Goal: Transaction & Acquisition: Purchase product/service

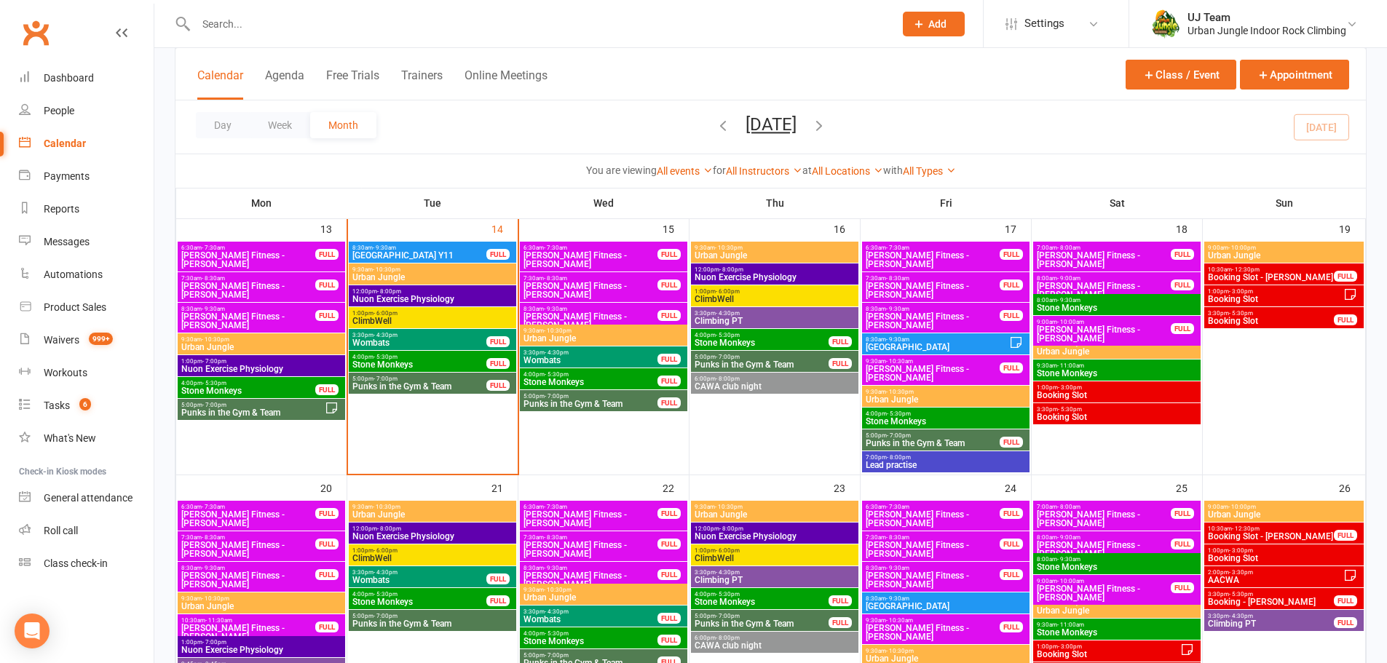
scroll to position [582, 0]
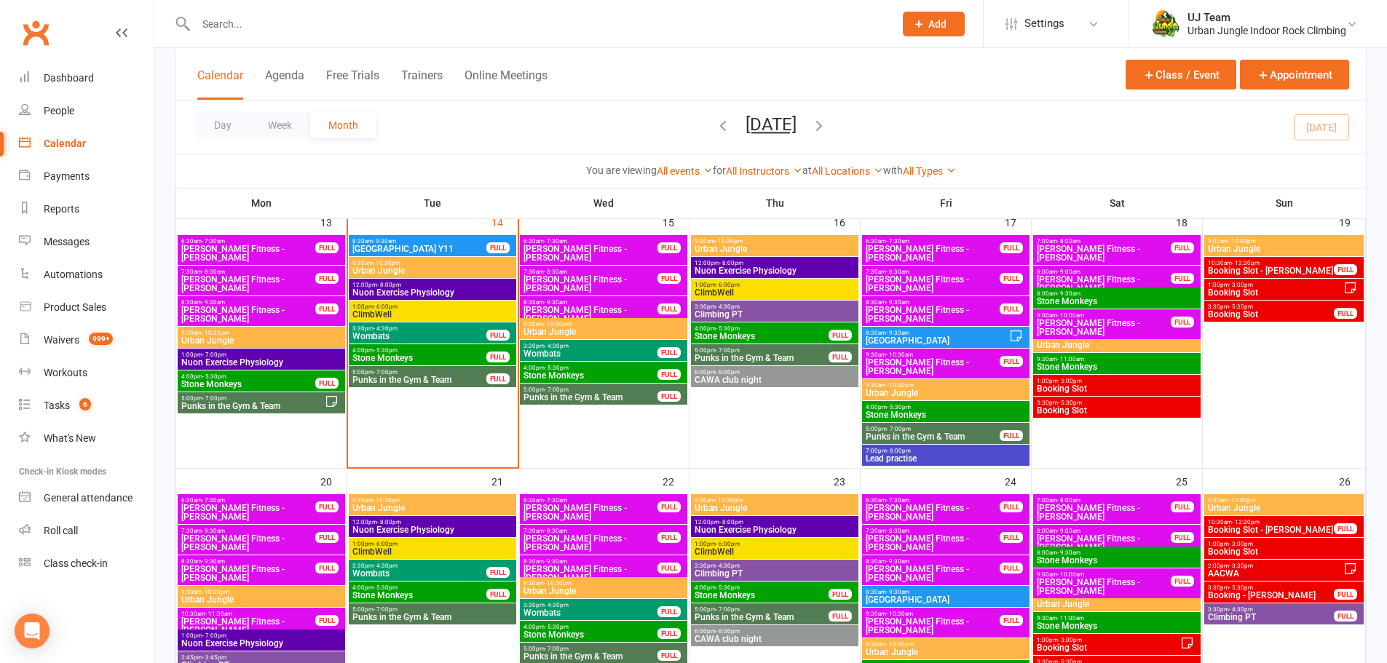
click at [542, 352] on span "Wombats" at bounding box center [590, 353] width 135 height 9
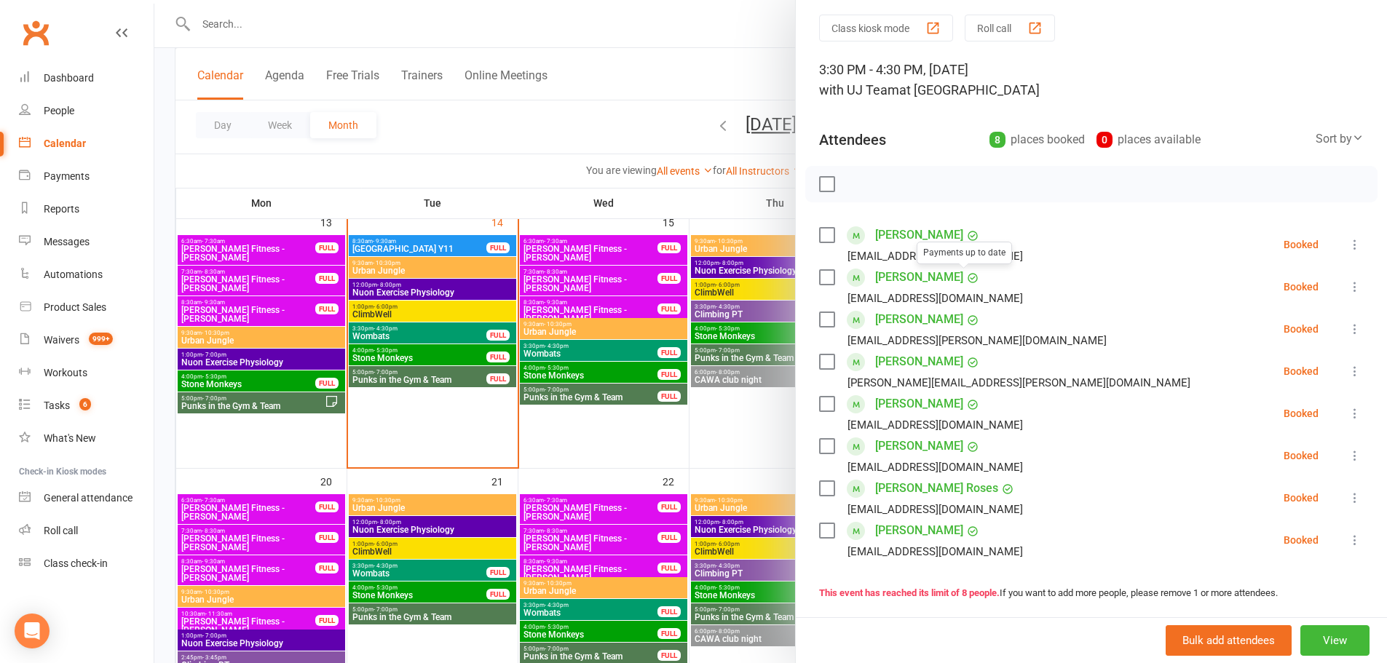
scroll to position [73, 0]
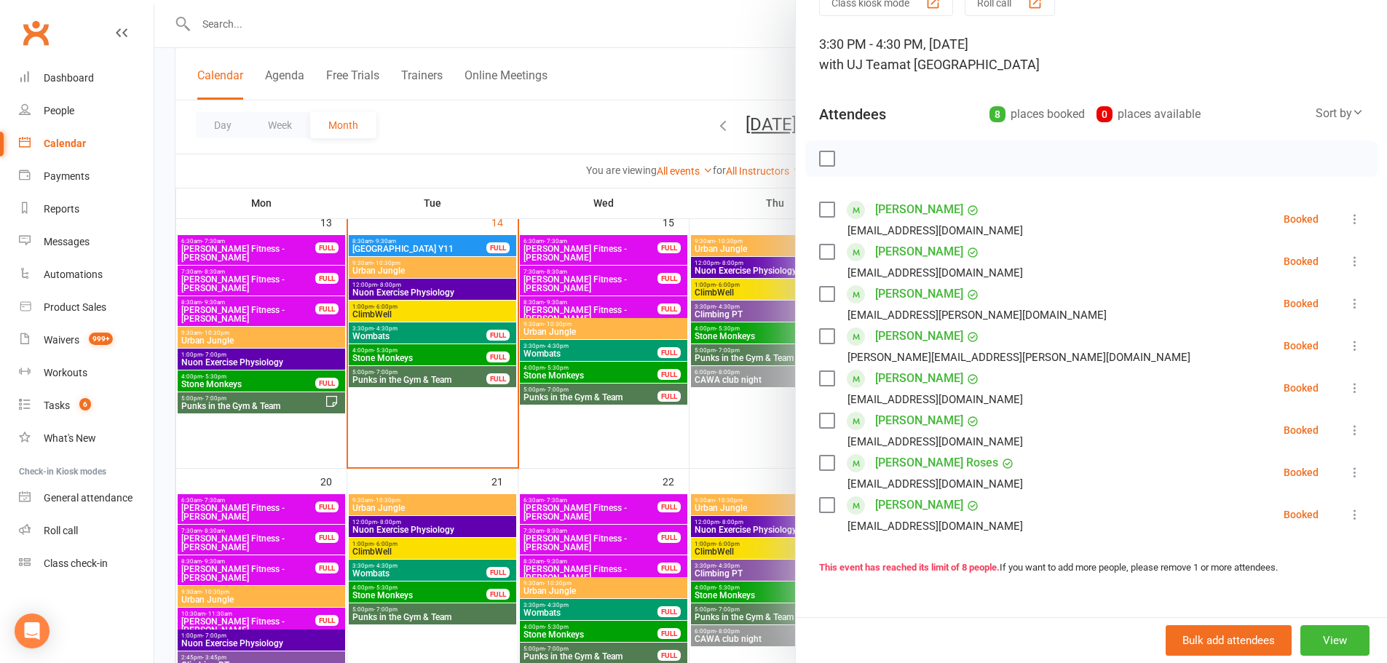
click at [619, 484] on div at bounding box center [770, 331] width 1232 height 663
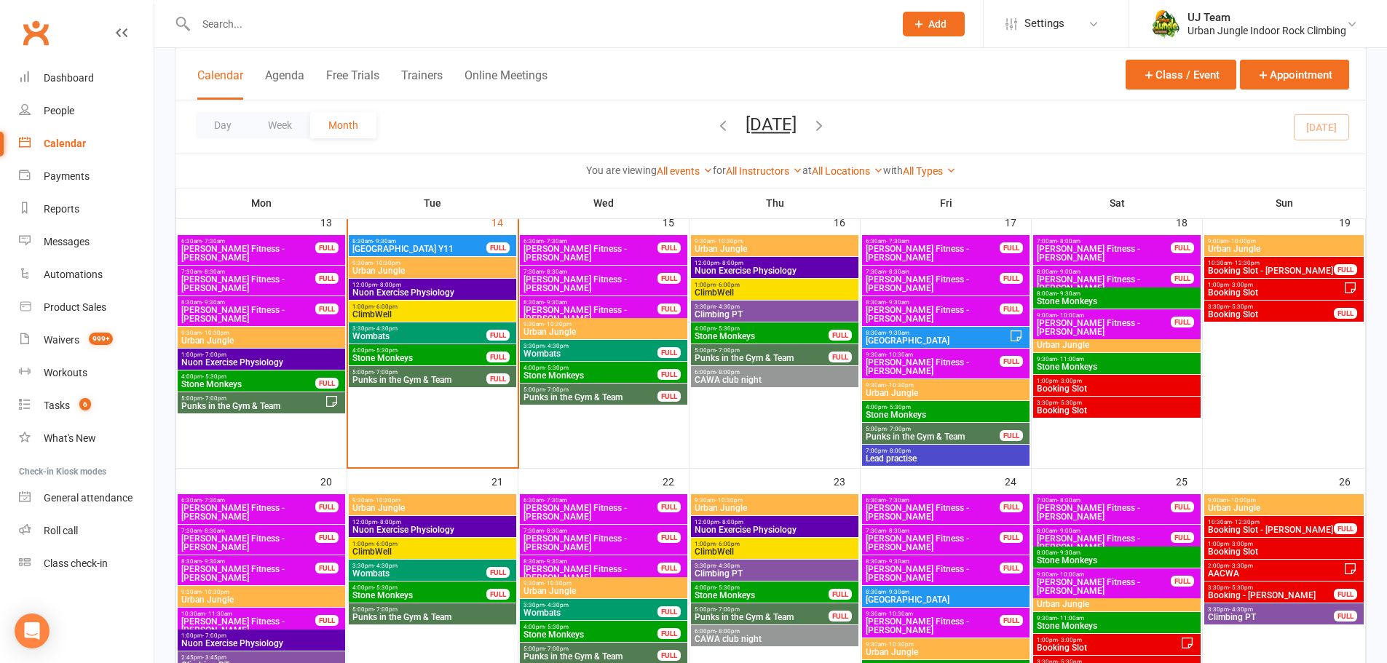
click at [1071, 361] on span "- 11:00am" at bounding box center [1070, 359] width 27 height 7
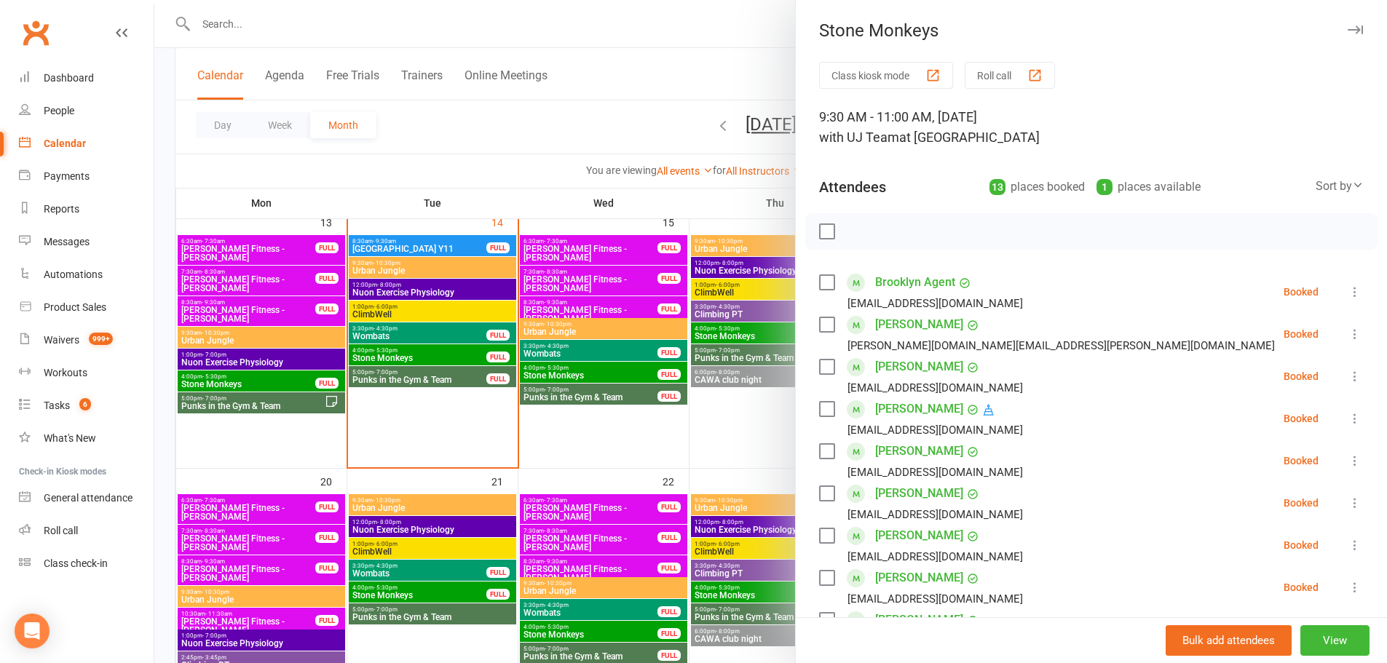
drag, startPoint x: 644, startPoint y: 333, endPoint x: 640, endPoint y: 316, distance: 17.8
click at [640, 316] on div at bounding box center [770, 331] width 1232 height 663
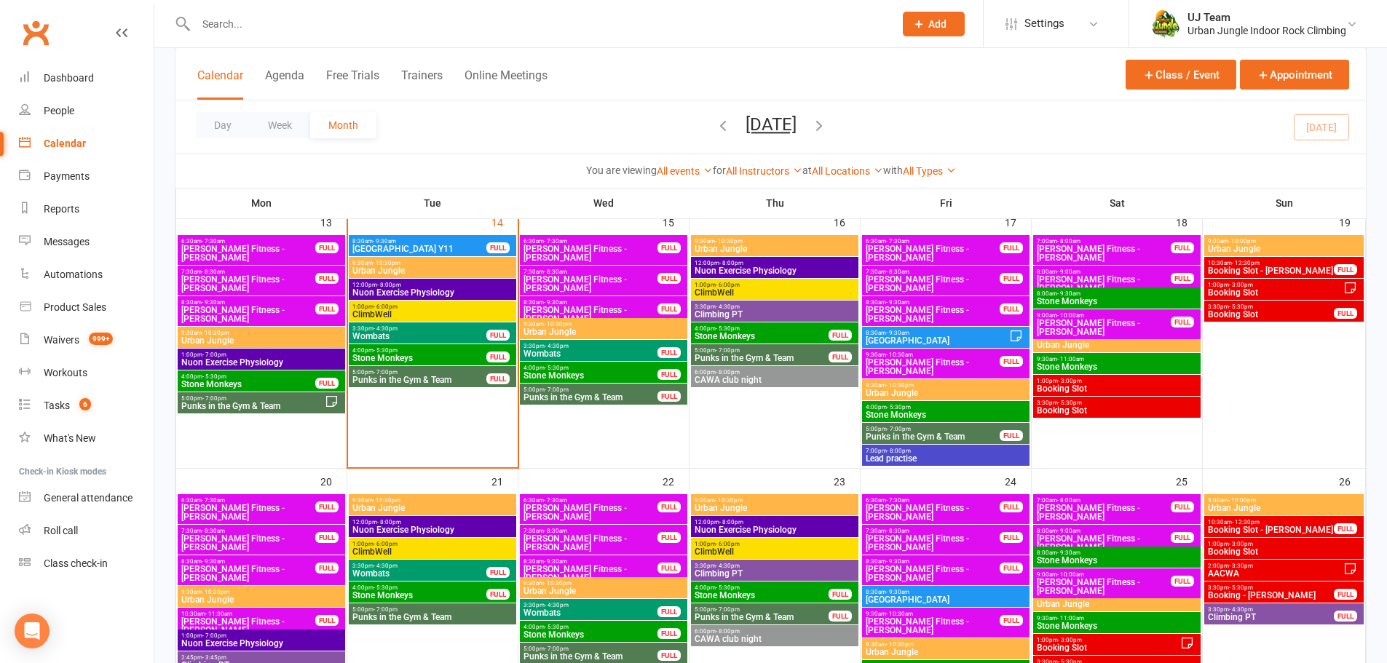
click at [1093, 301] on span "Stone Monkeys" at bounding box center [1117, 301] width 162 height 9
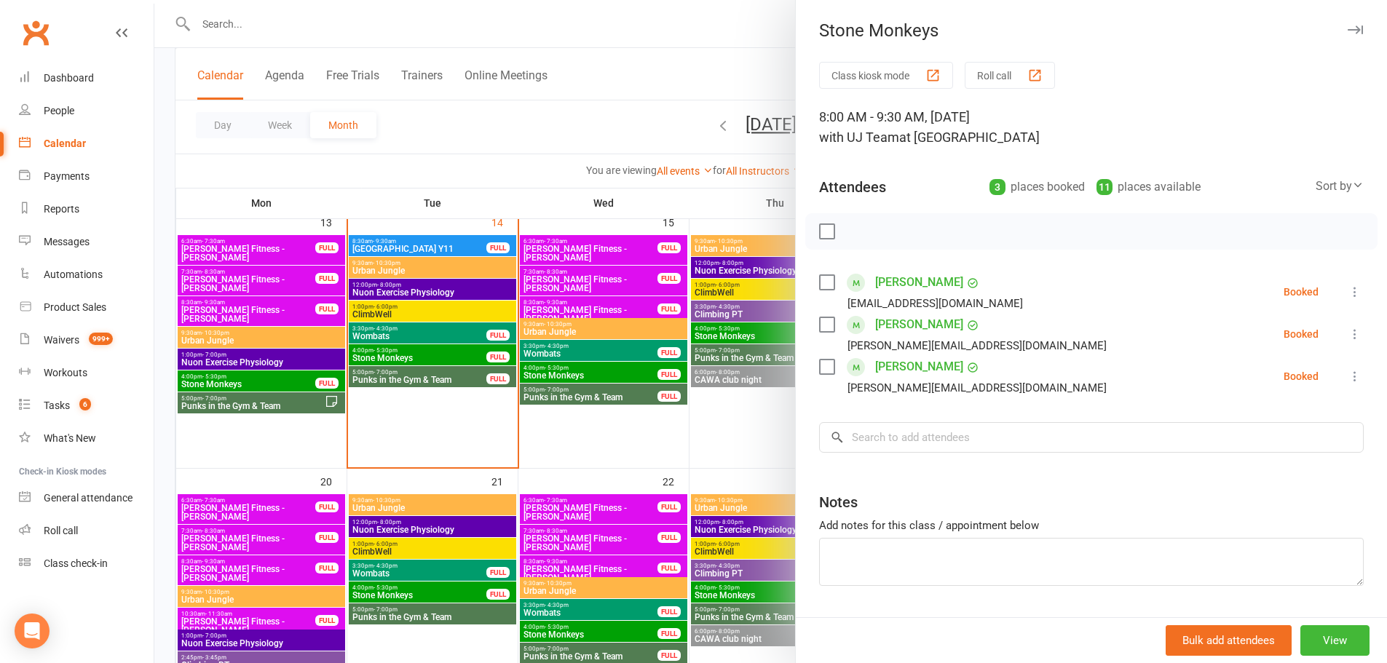
click at [681, 341] on div at bounding box center [770, 331] width 1232 height 663
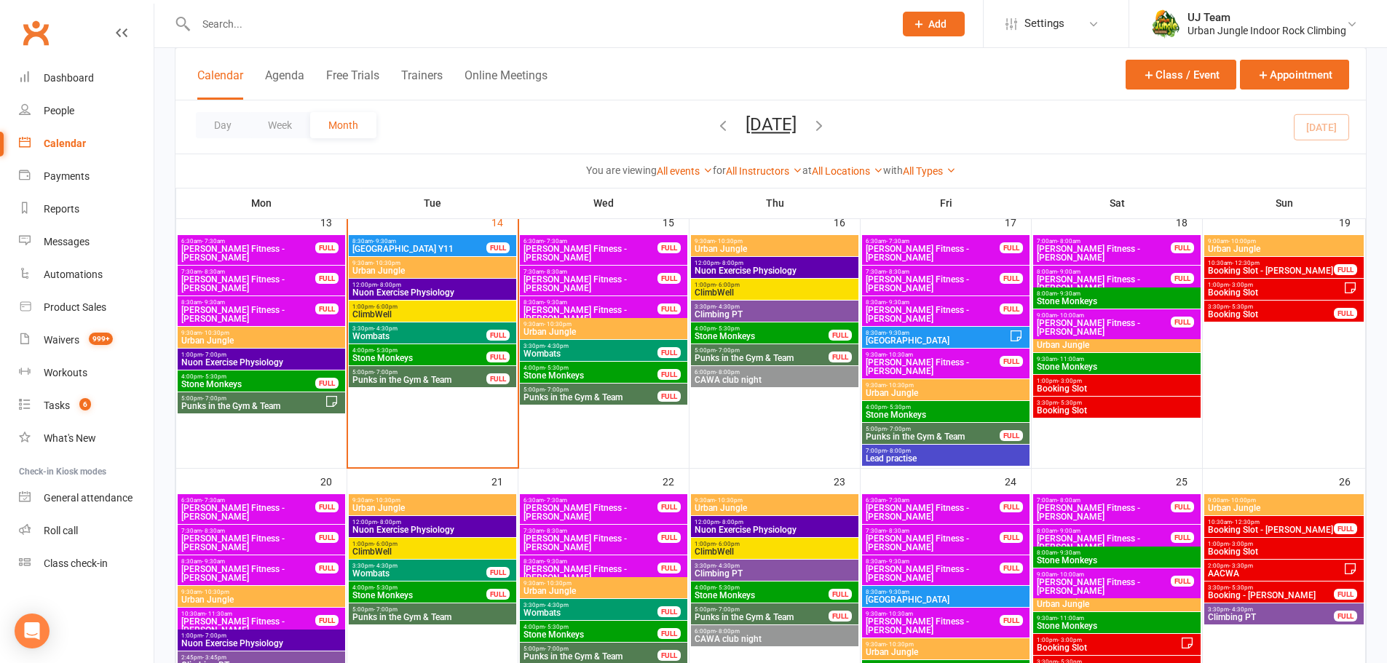
click at [237, 383] on span "Stone Monkeys" at bounding box center [248, 384] width 135 height 9
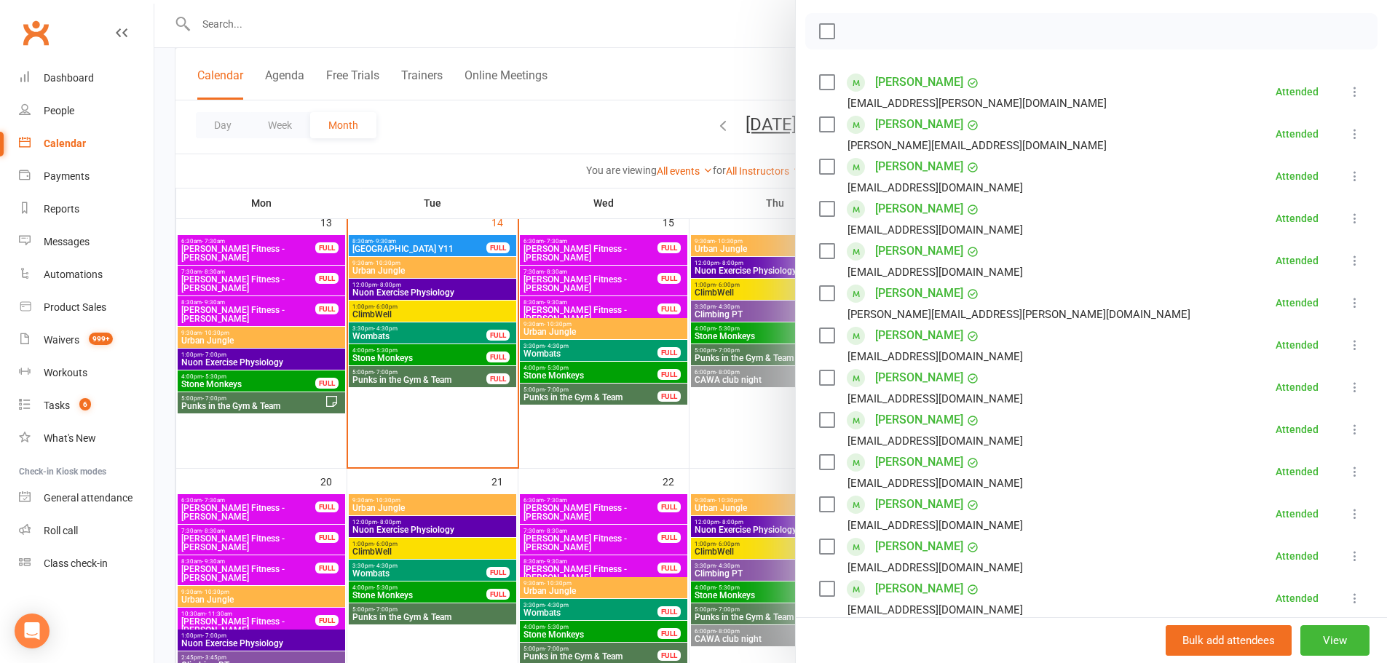
scroll to position [199, 0]
click at [613, 443] on div at bounding box center [770, 331] width 1232 height 663
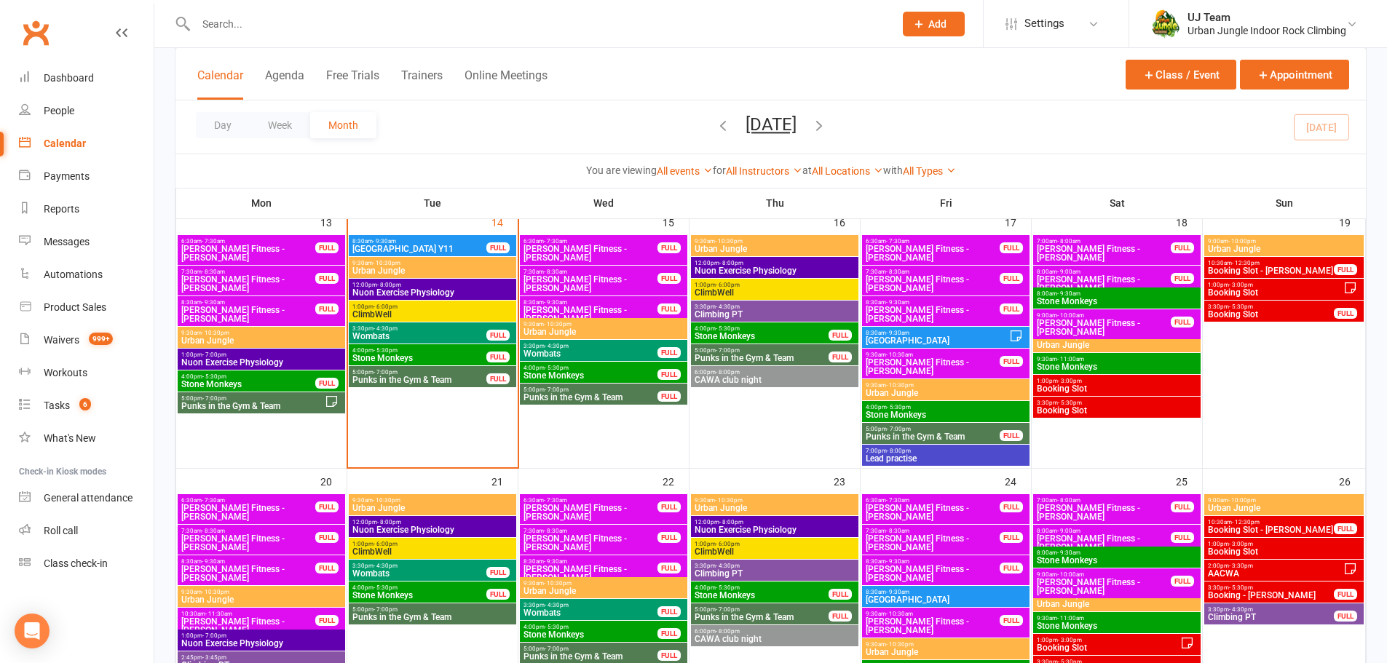
click at [547, 369] on span "- 5:30pm" at bounding box center [557, 368] width 24 height 7
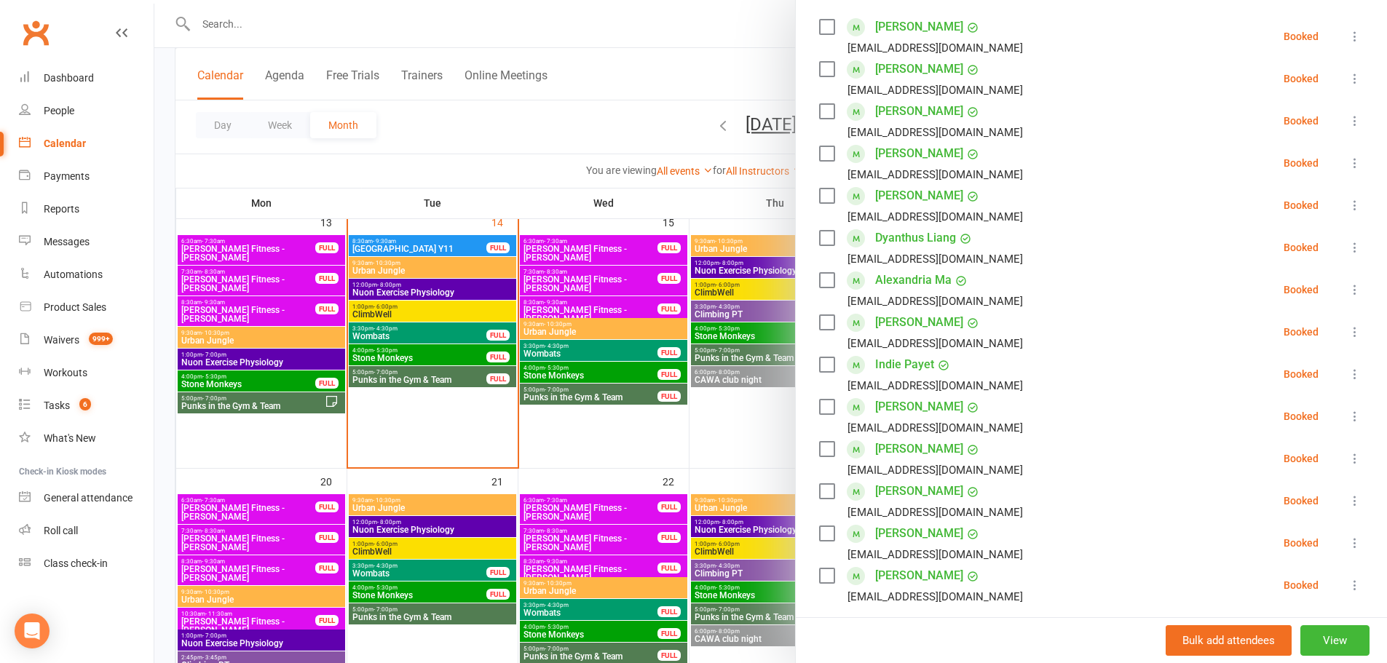
scroll to position [291, 0]
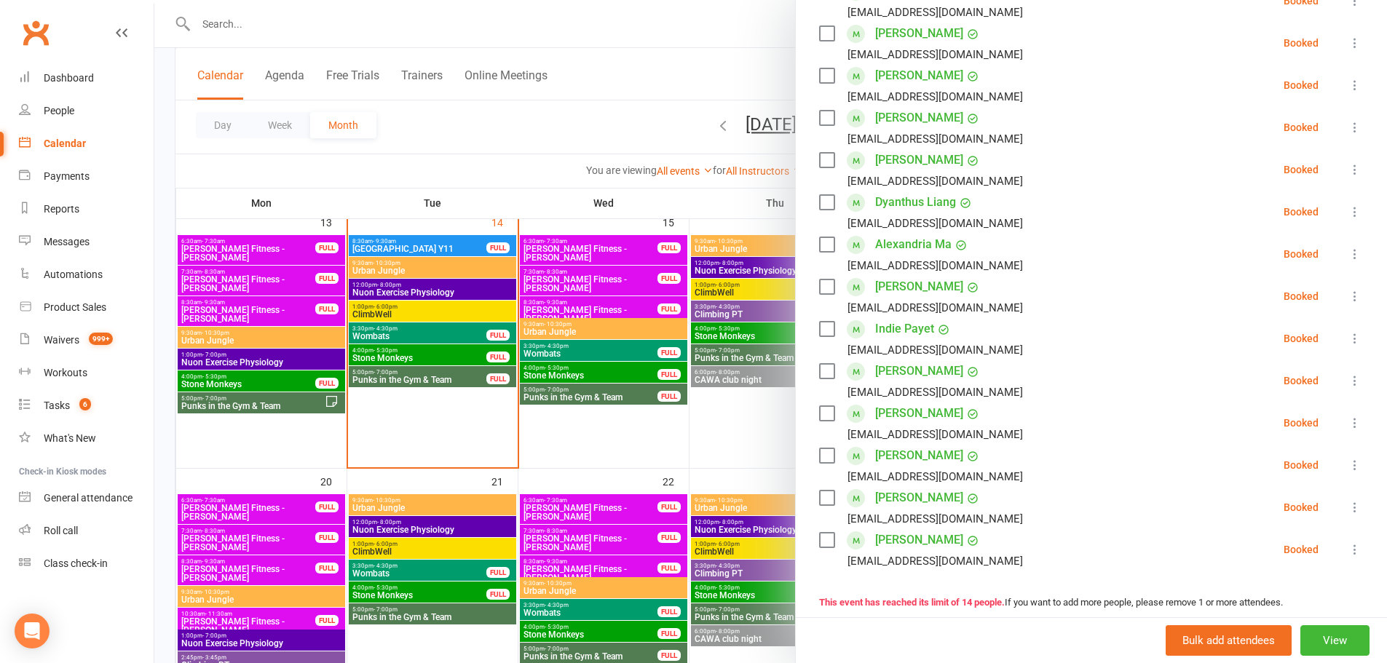
click at [544, 429] on div at bounding box center [770, 331] width 1232 height 663
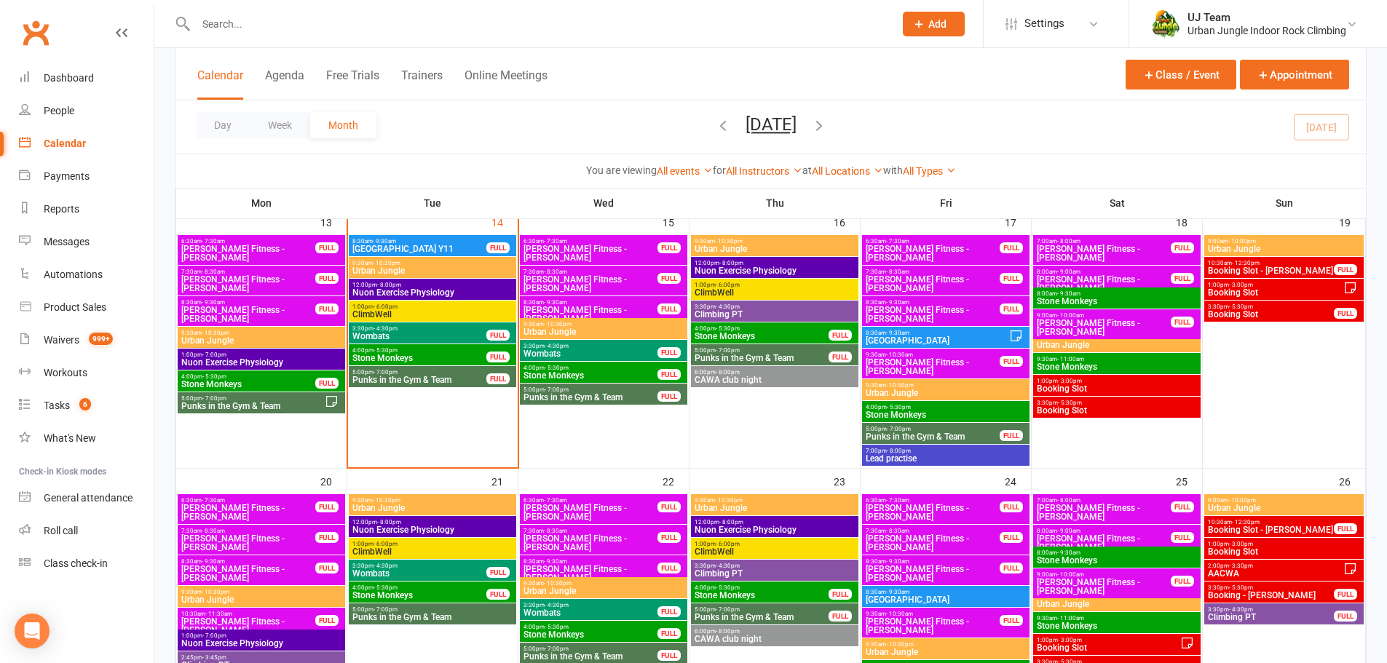
click at [547, 400] on span "Punks in the Gym & Team" at bounding box center [590, 397] width 135 height 9
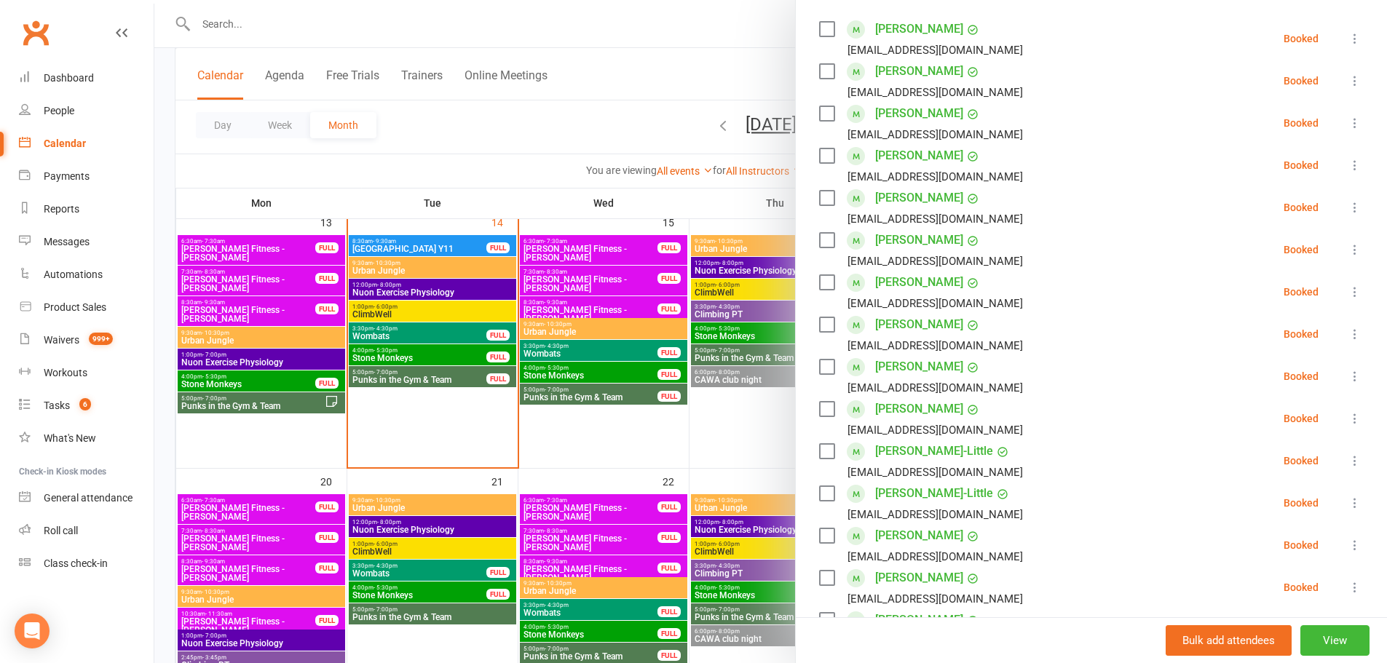
scroll to position [218, 0]
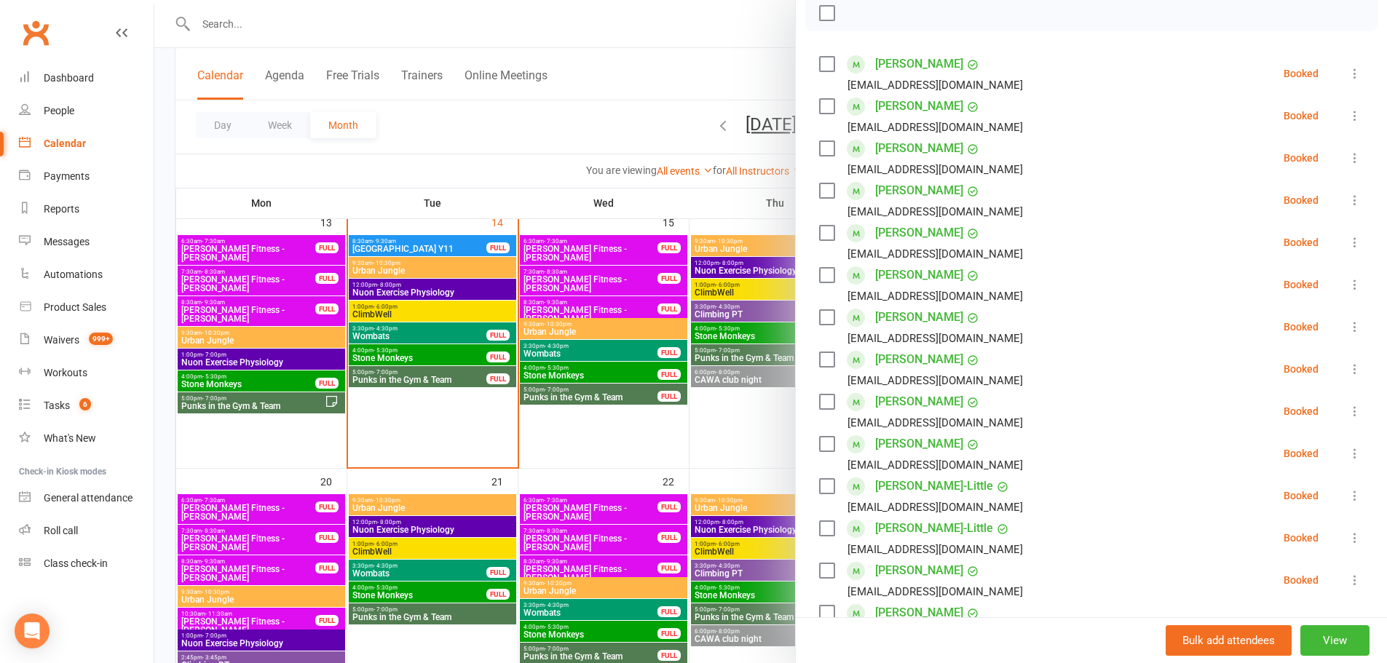
click at [561, 422] on div at bounding box center [770, 331] width 1232 height 663
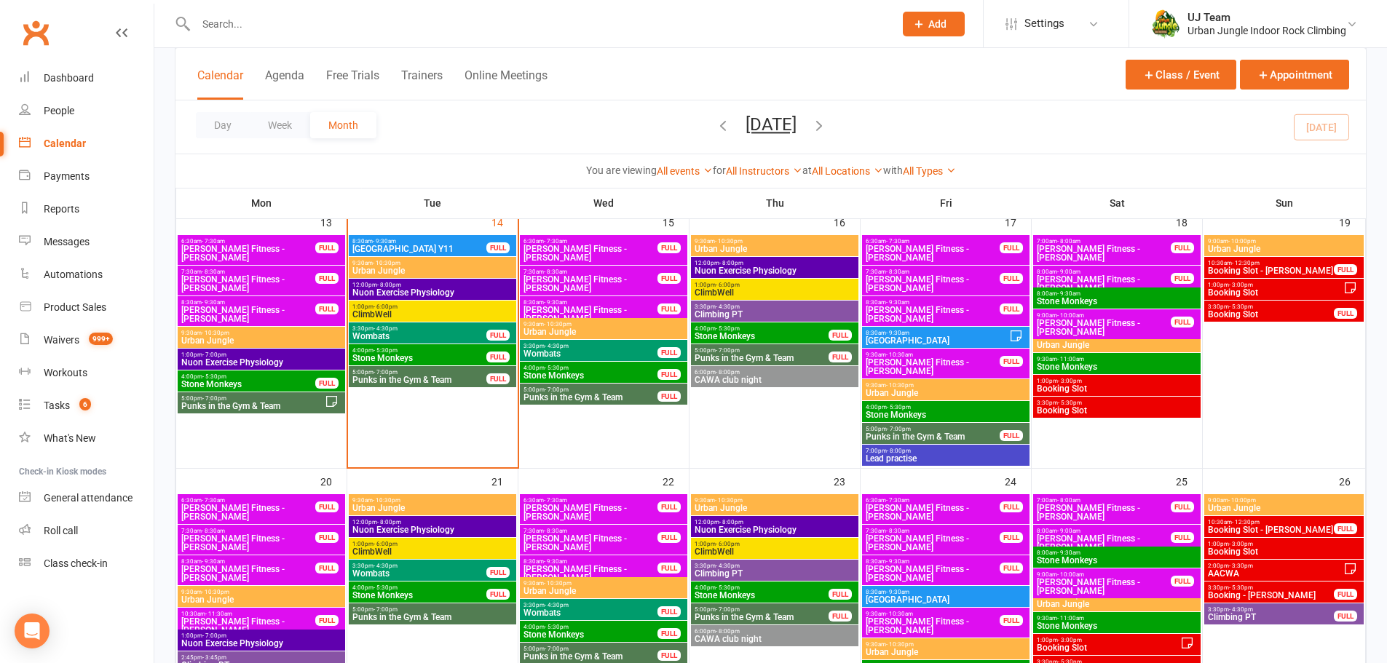
click at [563, 348] on span "- 4:30pm" at bounding box center [557, 346] width 24 height 7
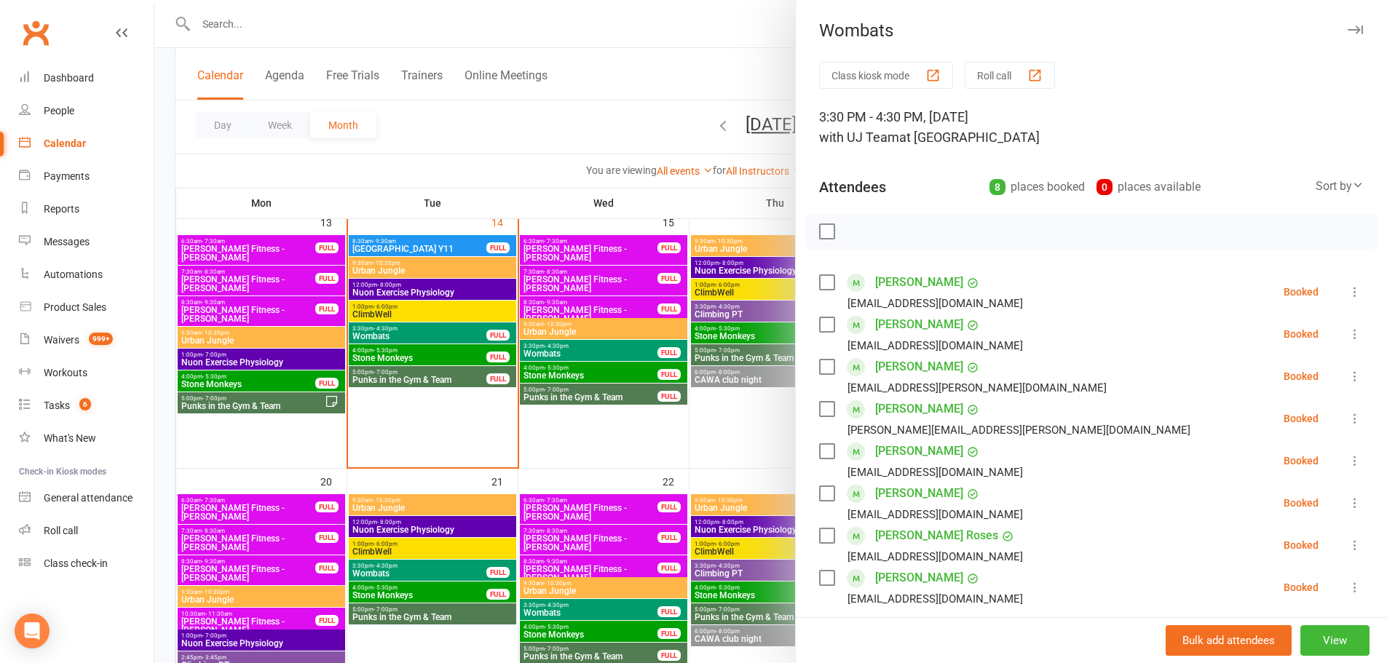
click at [512, 296] on div at bounding box center [770, 331] width 1232 height 663
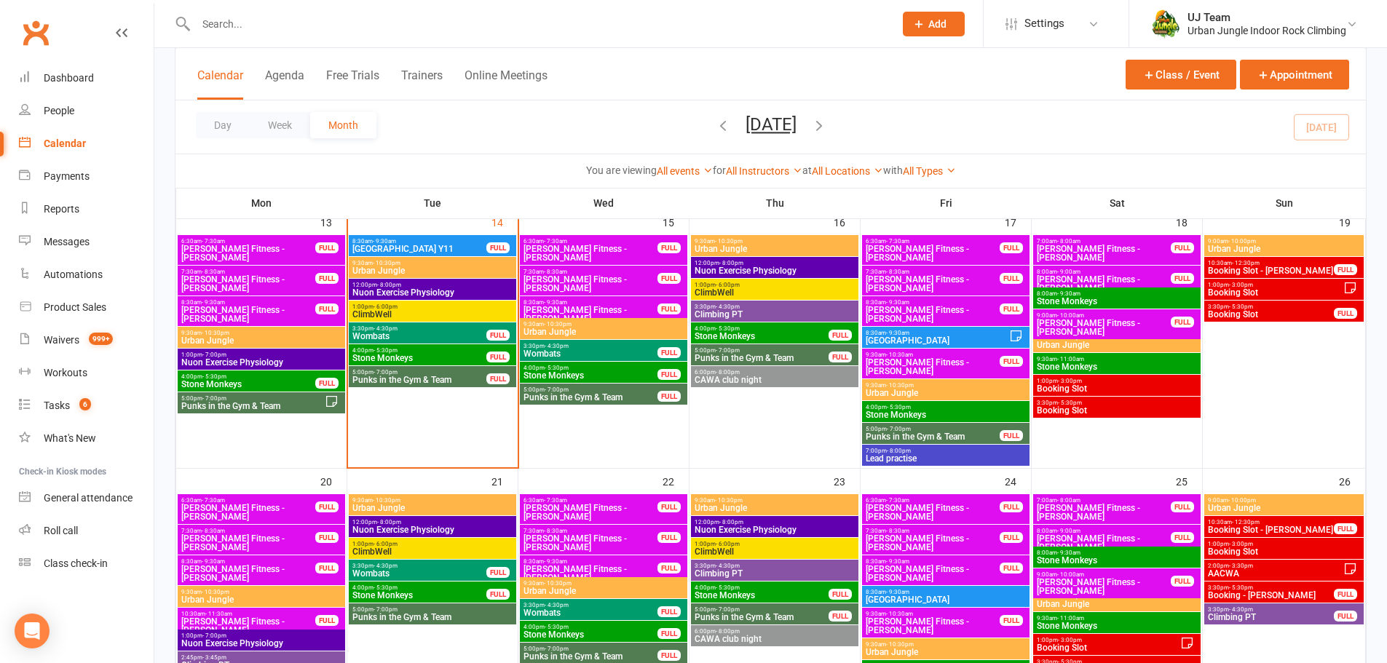
click at [739, 351] on span "5:00pm - 7:00pm" at bounding box center [761, 350] width 135 height 7
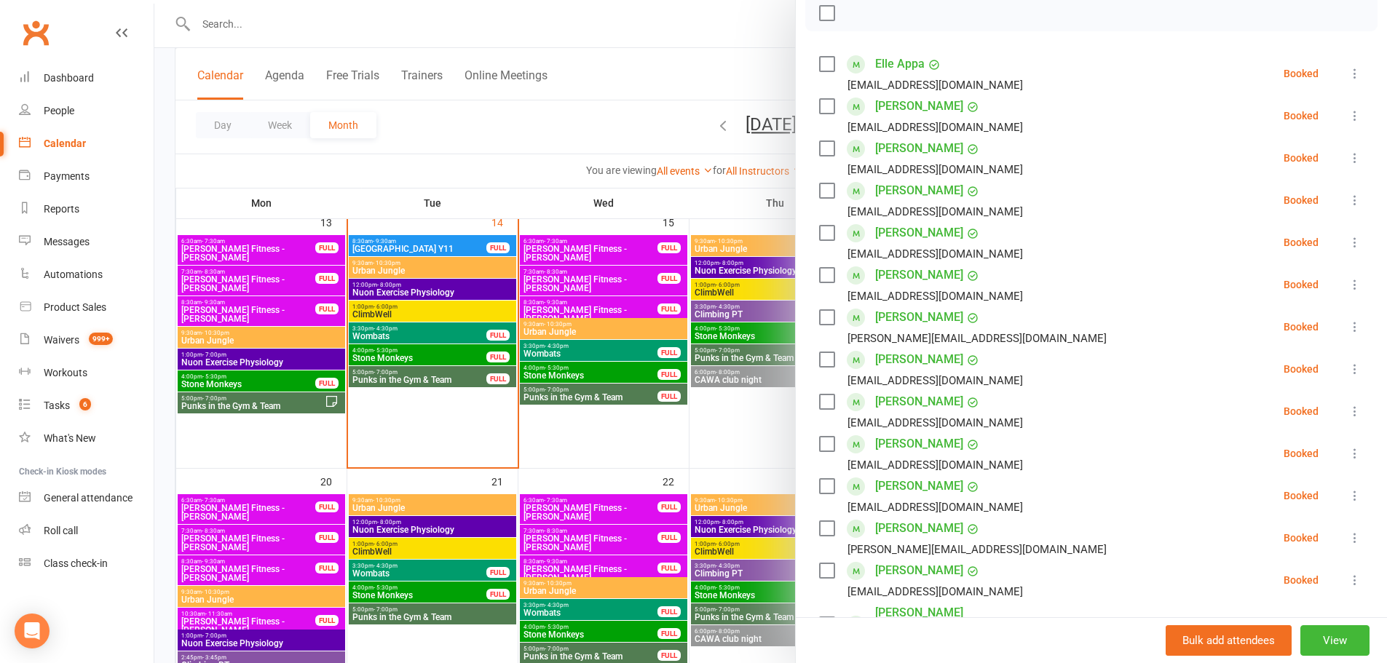
click at [595, 430] on div at bounding box center [770, 331] width 1232 height 663
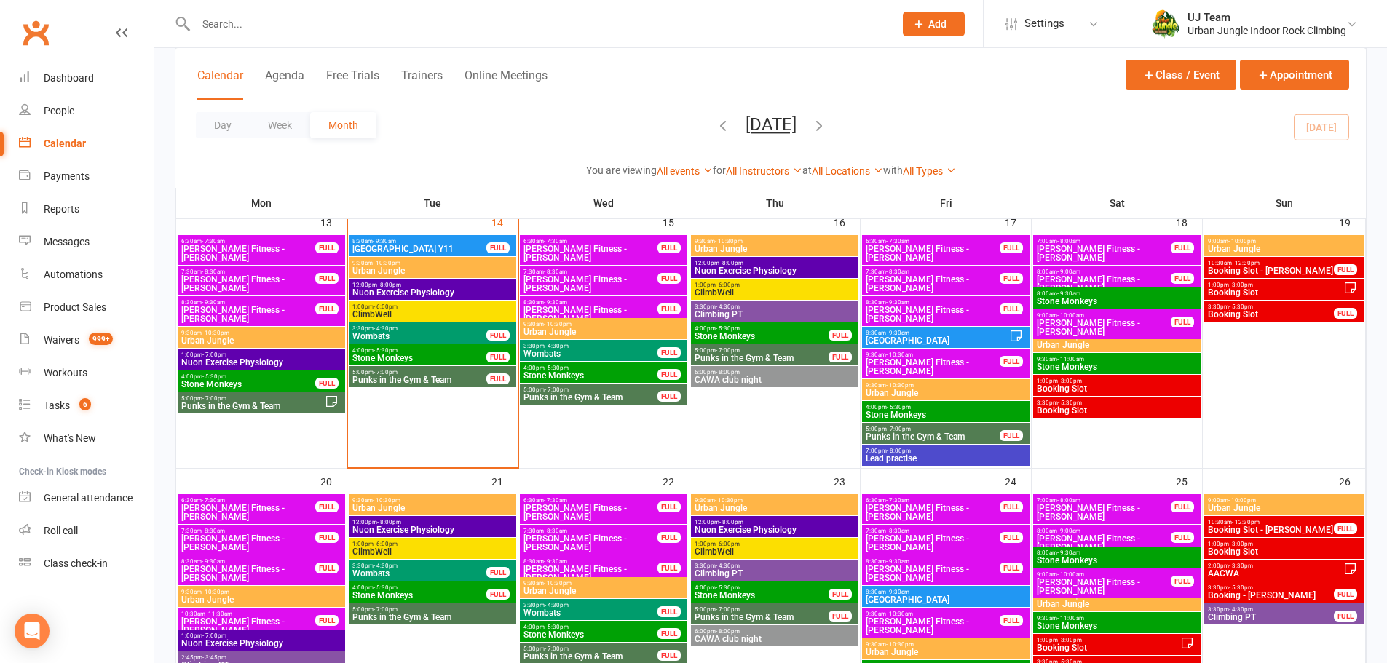
click at [737, 325] on span "- 5:30pm" at bounding box center [728, 328] width 24 height 7
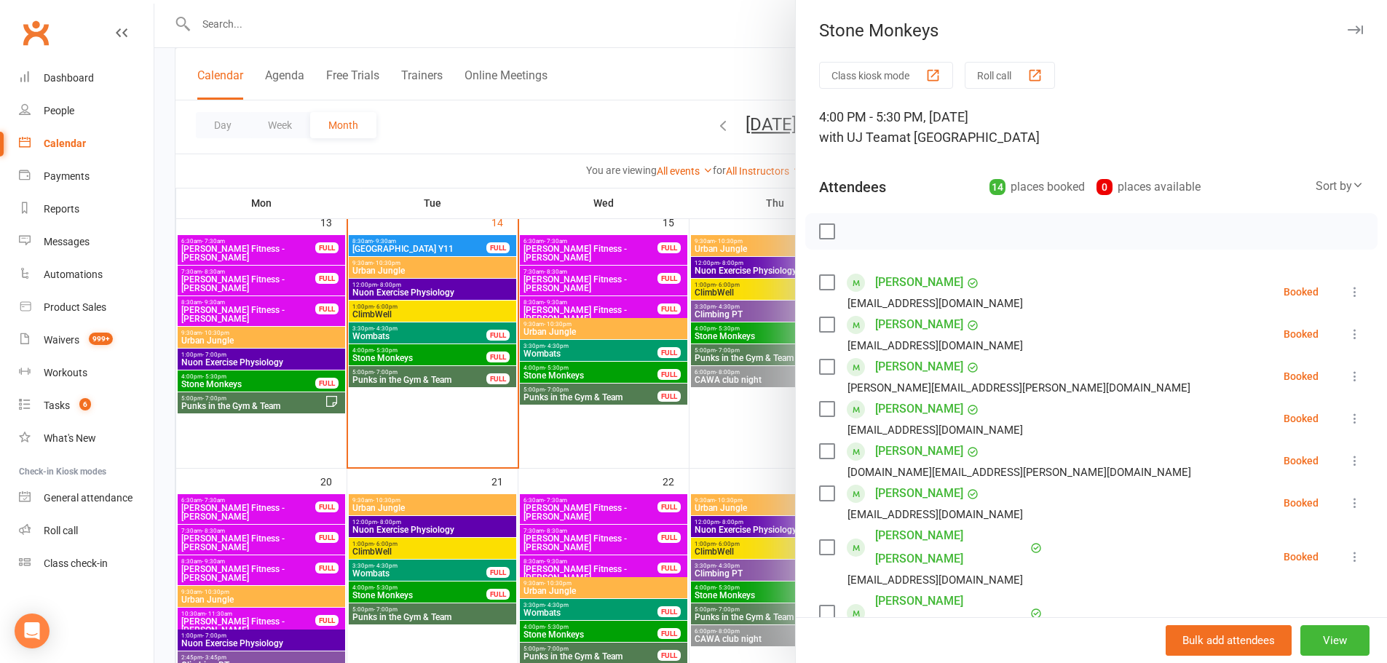
scroll to position [146, 0]
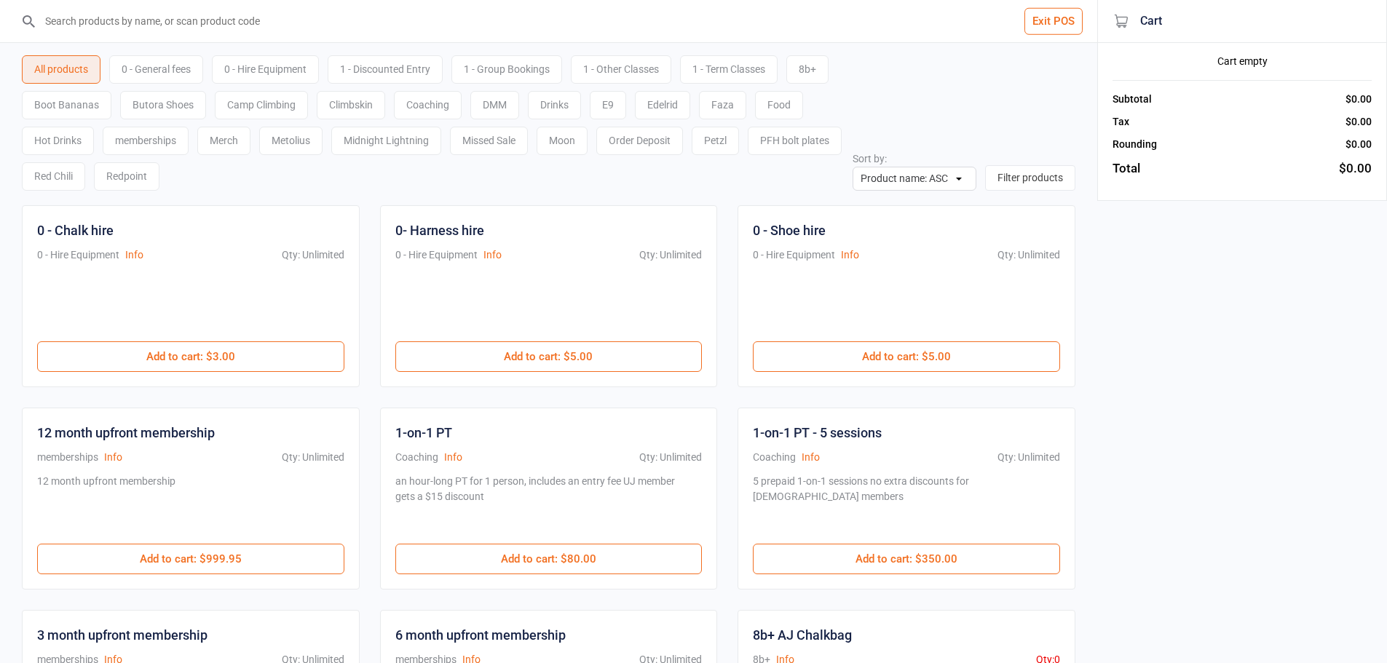
click at [132, 21] on input "search" at bounding box center [557, 21] width 1039 height 42
click at [139, 63] on div "0 - General fees" at bounding box center [156, 69] width 94 height 28
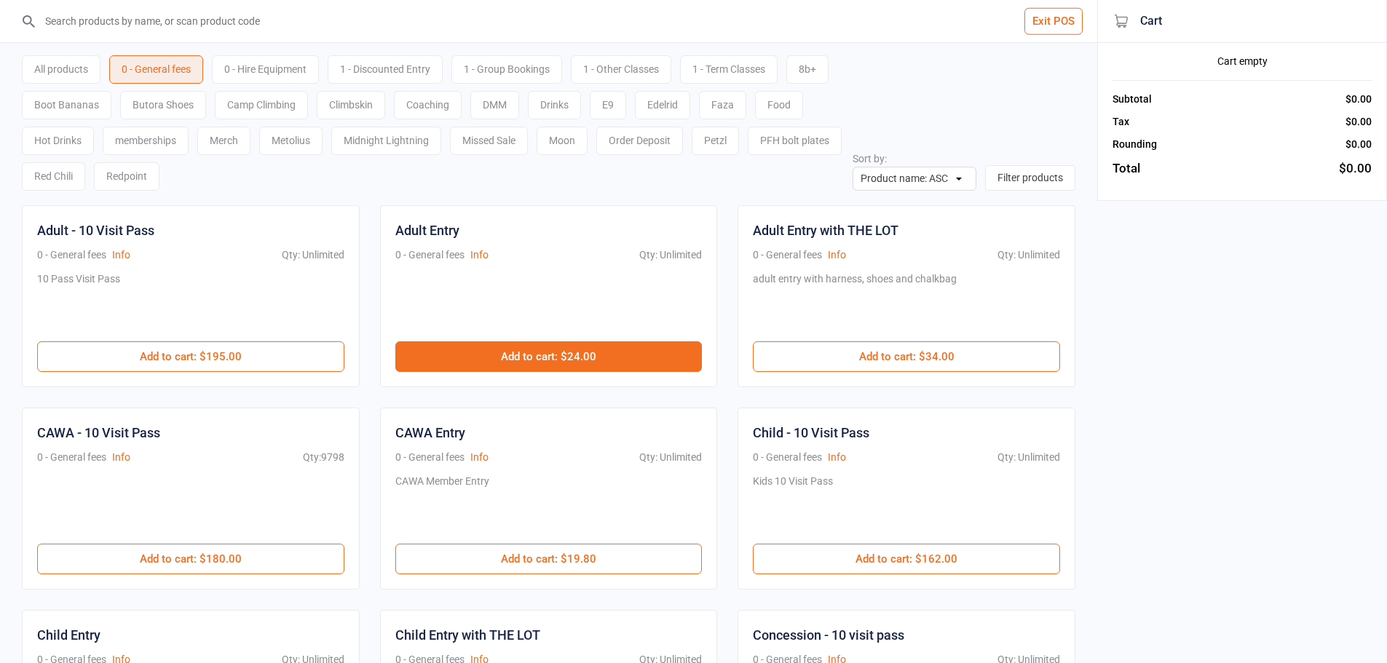
click at [572, 359] on button "Add to cart : $24.00" at bounding box center [548, 356] width 307 height 31
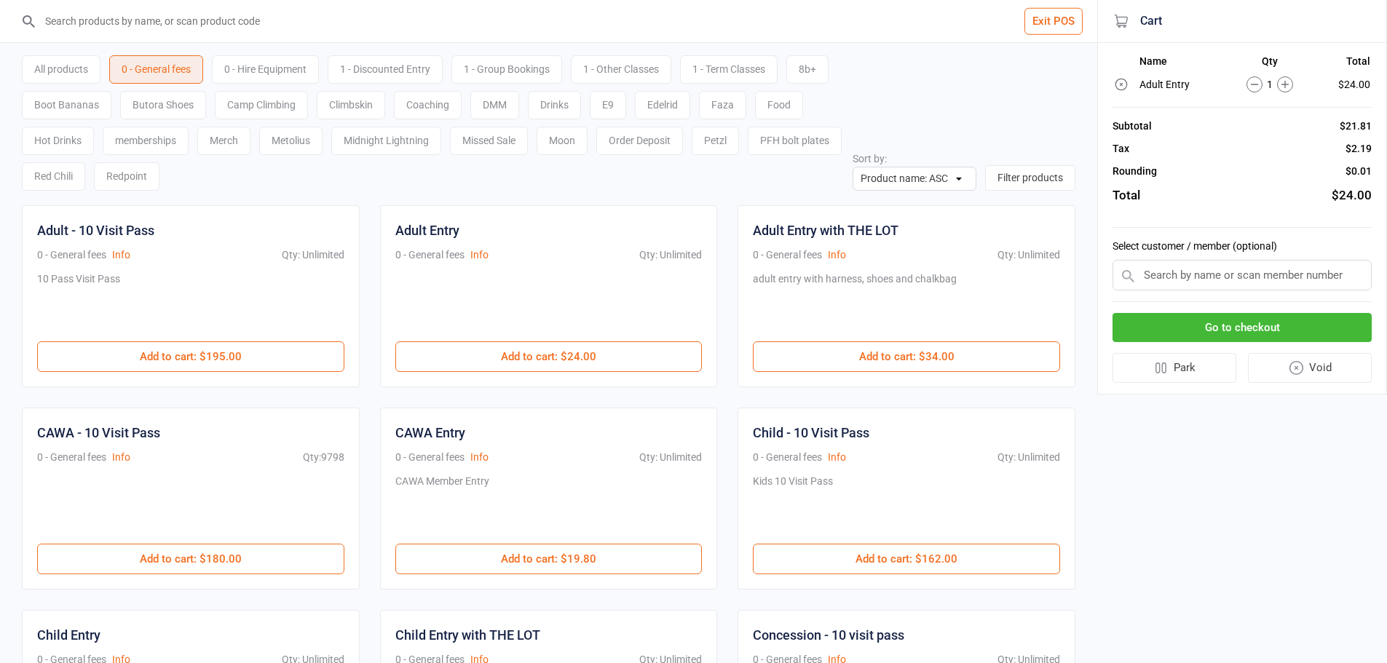
click at [1222, 275] on input "text" at bounding box center [1241, 275] width 259 height 31
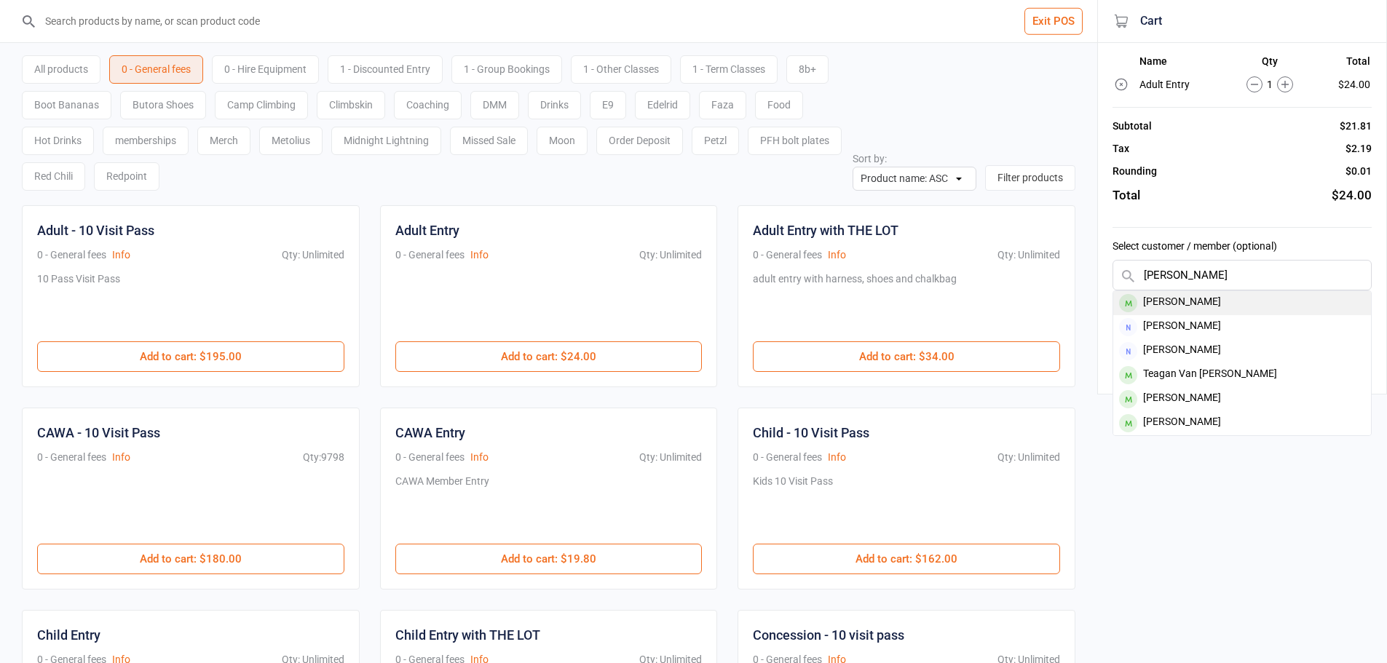
type input "teagan davis"
click at [1223, 293] on div "Teagan Davis" at bounding box center [1242, 303] width 258 height 24
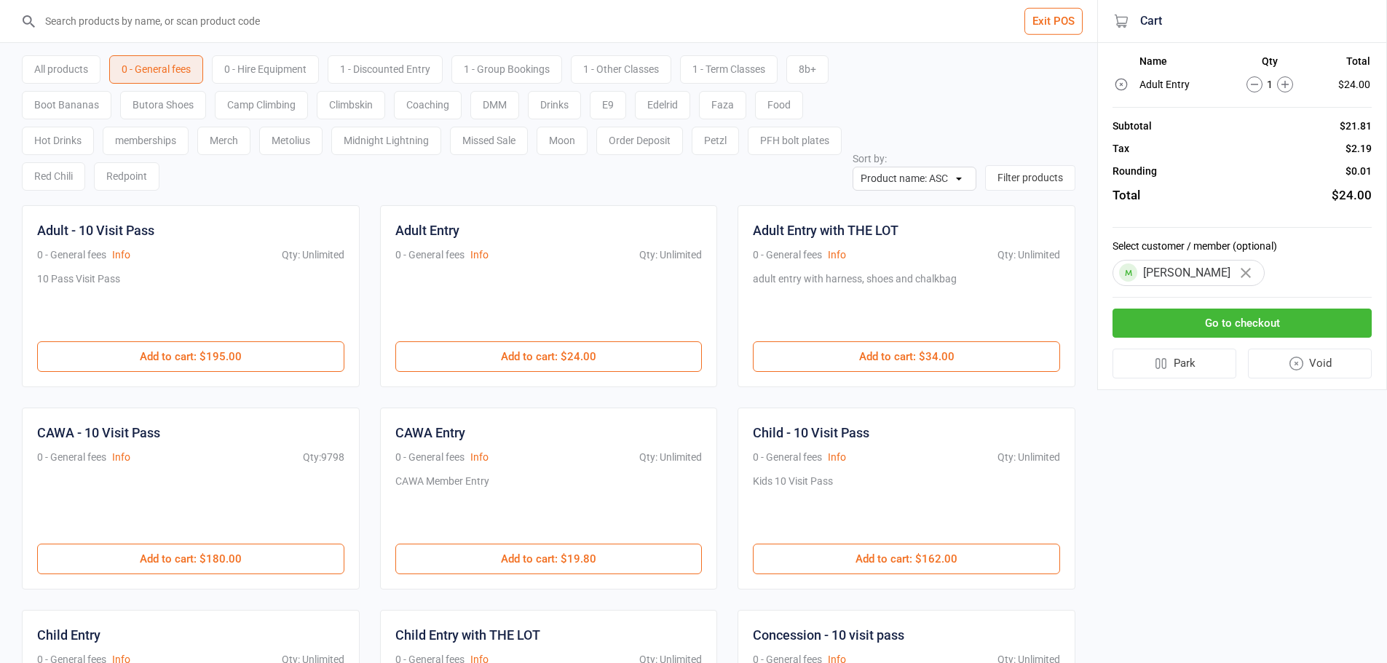
click at [1248, 317] on button "Go to checkout" at bounding box center [1241, 324] width 259 height 30
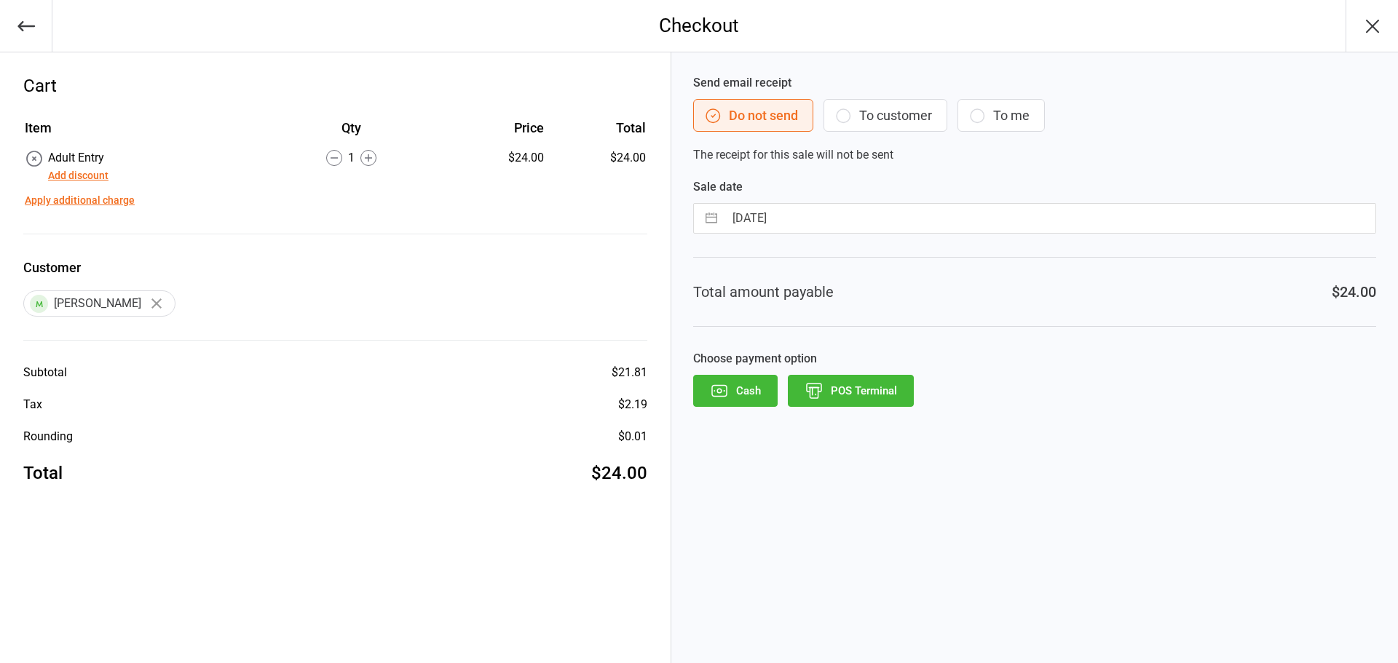
click at [823, 395] on icon "button" at bounding box center [813, 390] width 19 height 19
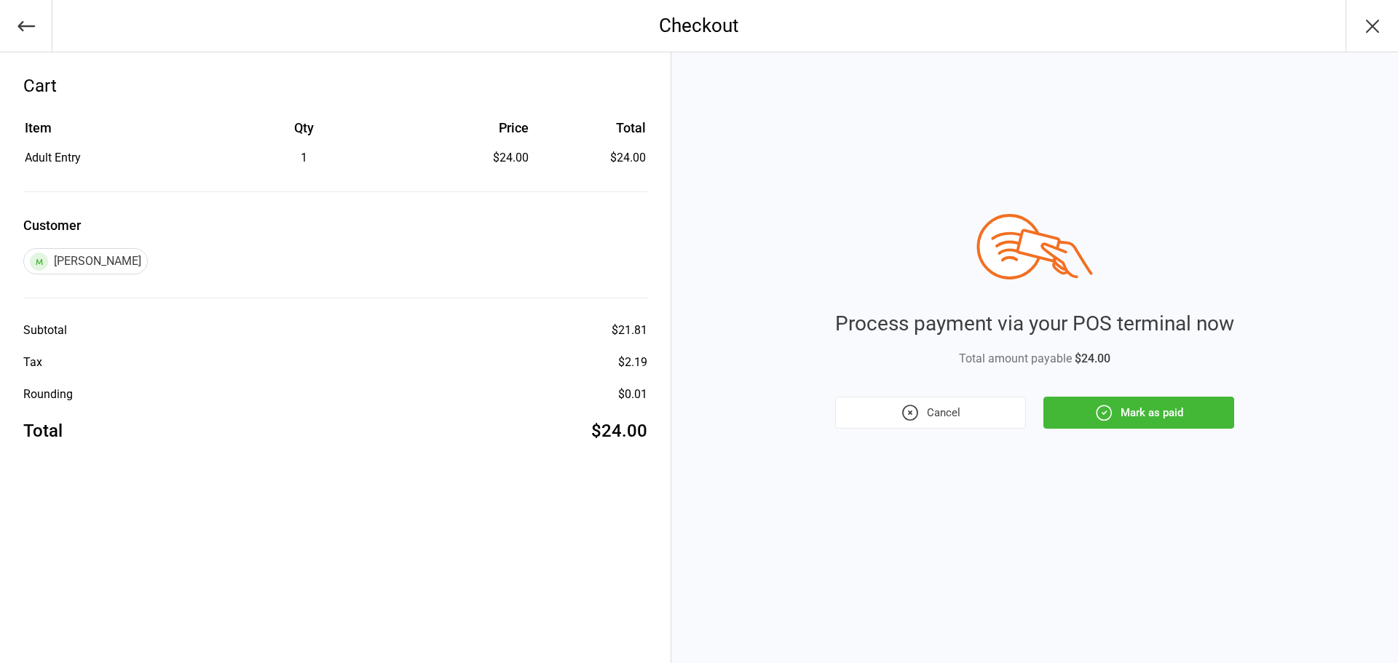
click at [1120, 414] on button "Mark as paid" at bounding box center [1138, 413] width 191 height 32
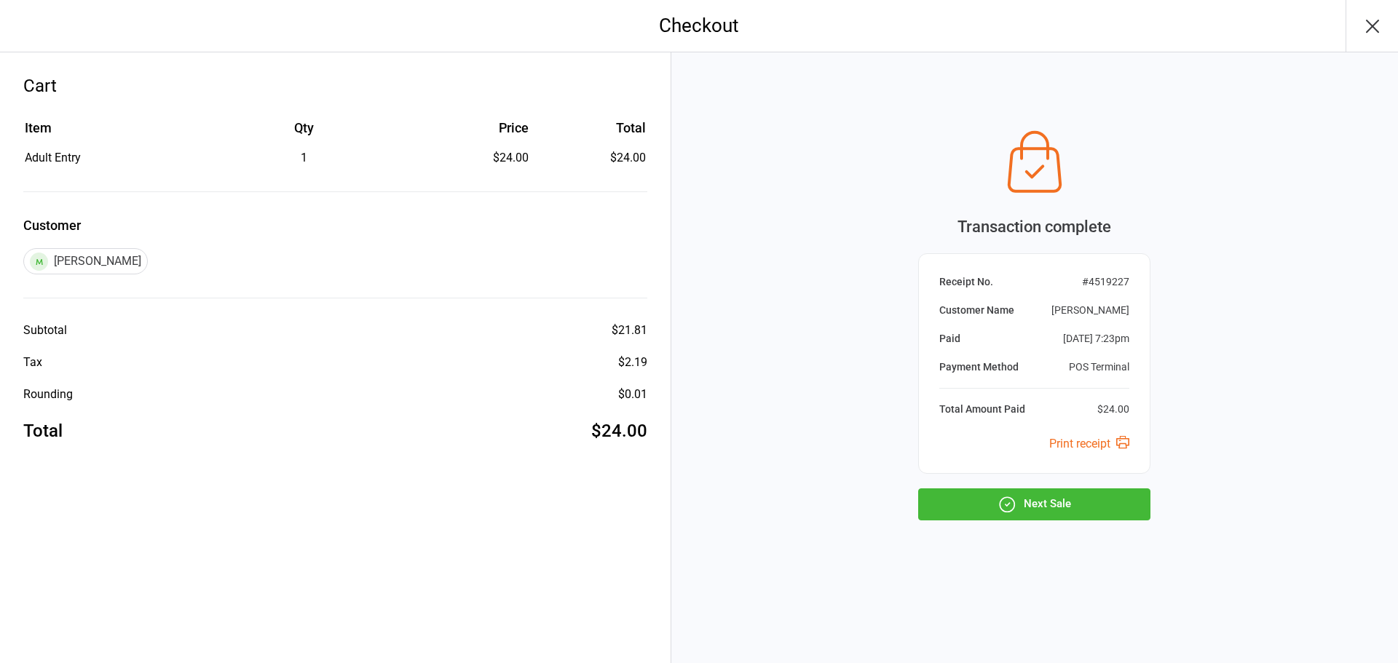
click at [1021, 504] on button "Next Sale" at bounding box center [1034, 504] width 232 height 32
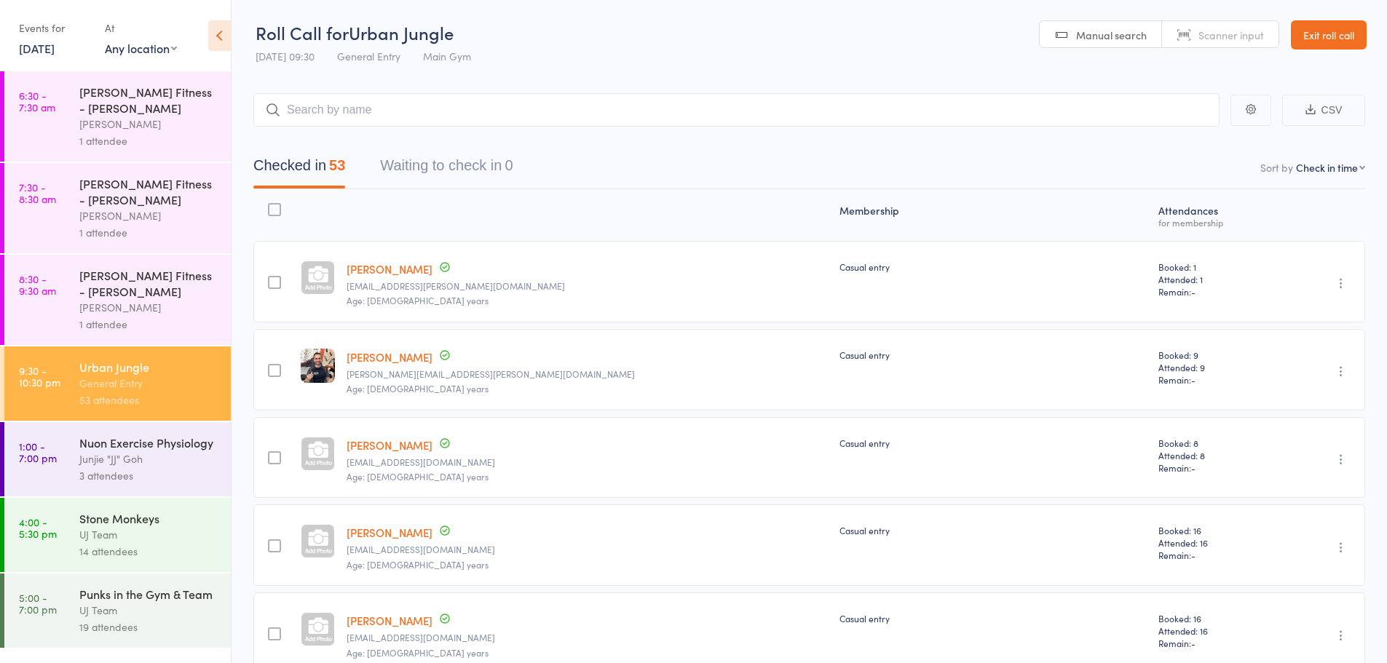
select select "4"
click at [343, 103] on input "search" at bounding box center [736, 109] width 966 height 33
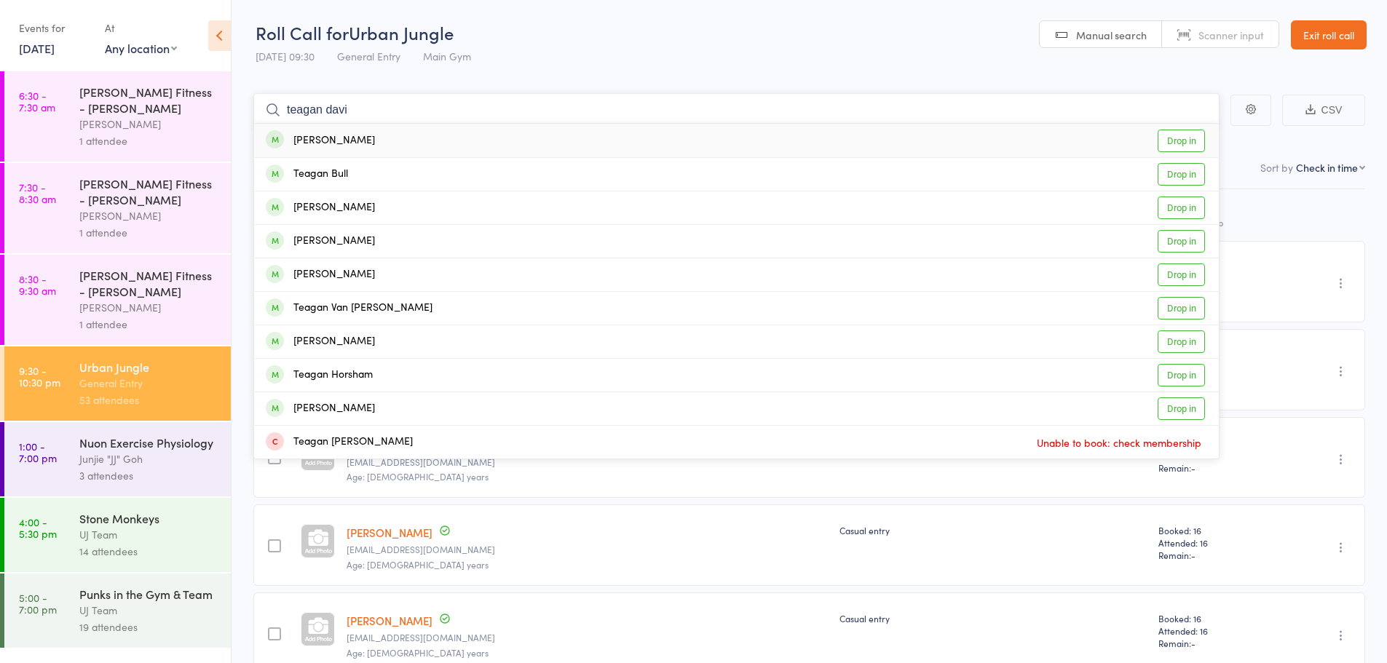
type input "teagan davi"
click at [325, 146] on div "Teagan Davis" at bounding box center [320, 140] width 109 height 17
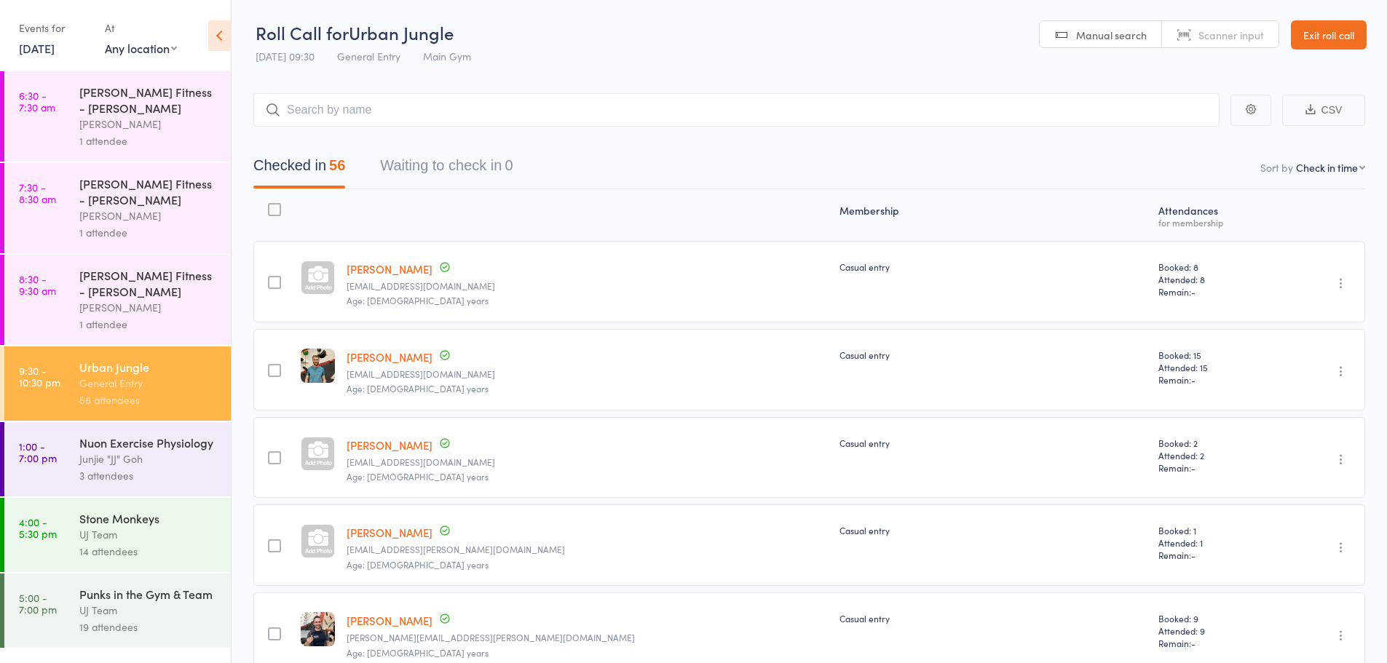
click at [124, 606] on div "UJ Team" at bounding box center [148, 610] width 139 height 17
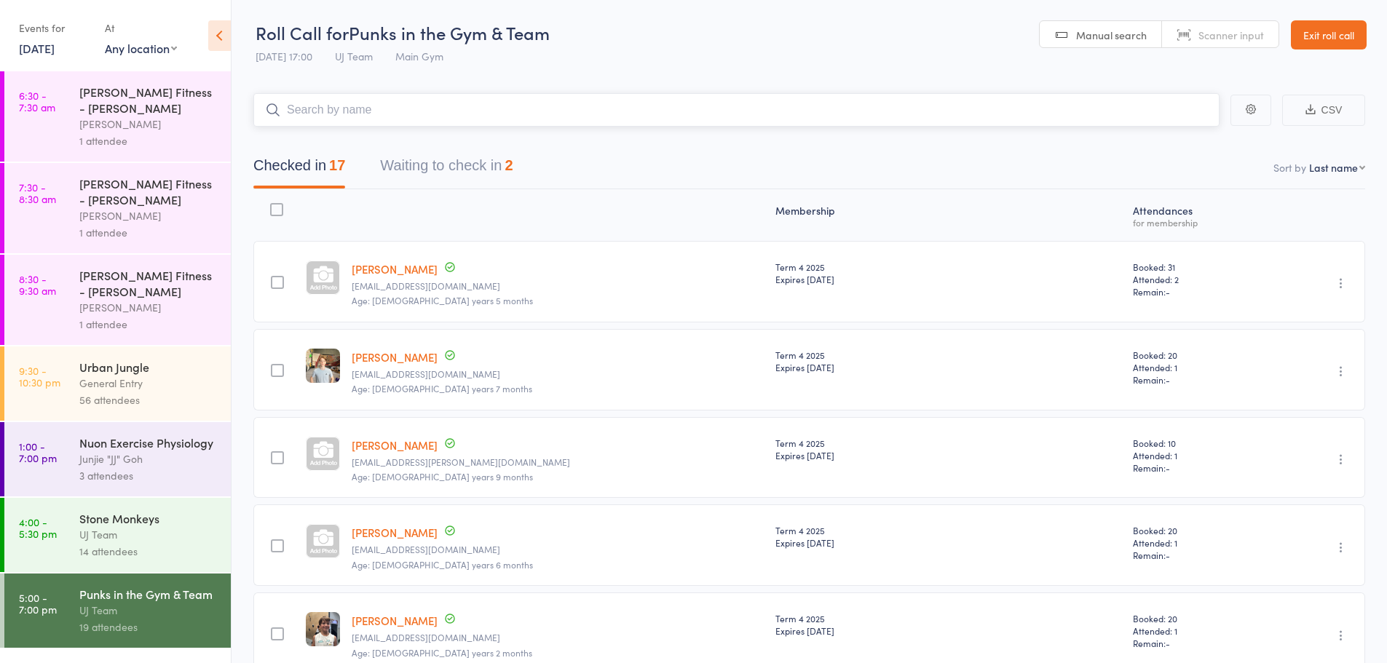
click at [439, 161] on button "Waiting to check in 2" at bounding box center [446, 169] width 132 height 39
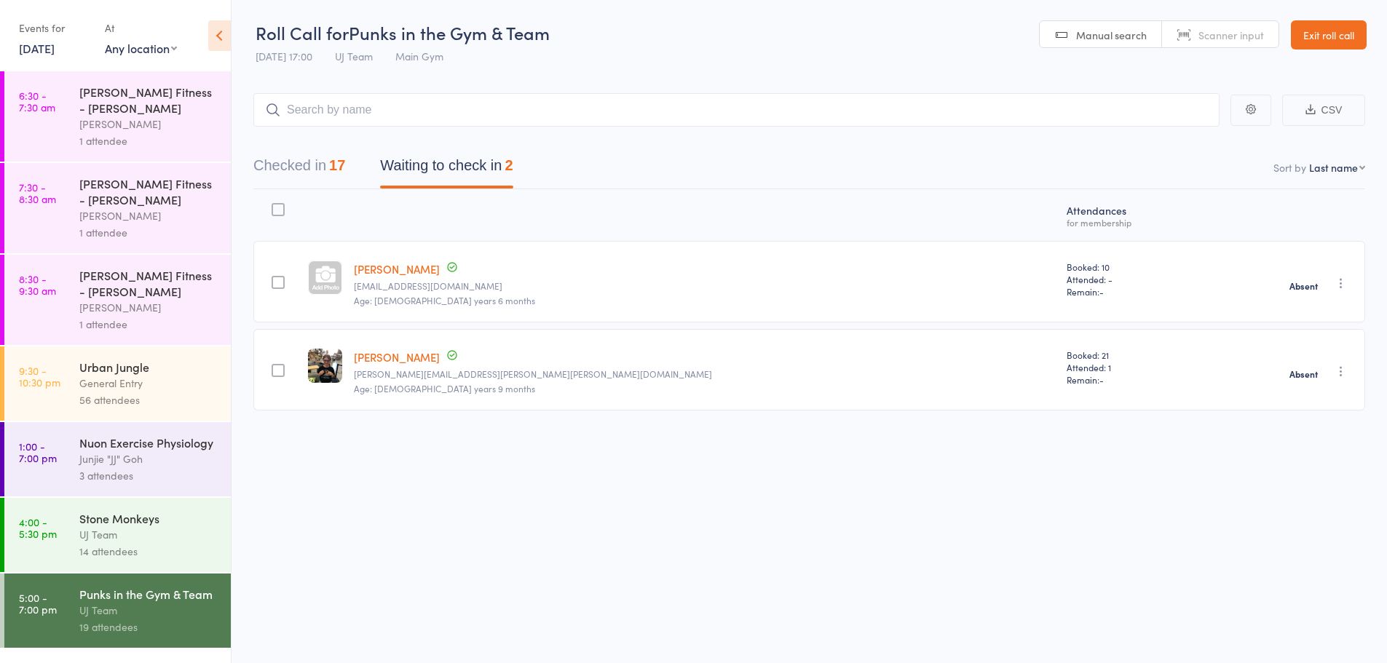
click at [55, 54] on link "13 Oct, 2025" at bounding box center [37, 48] width 36 height 16
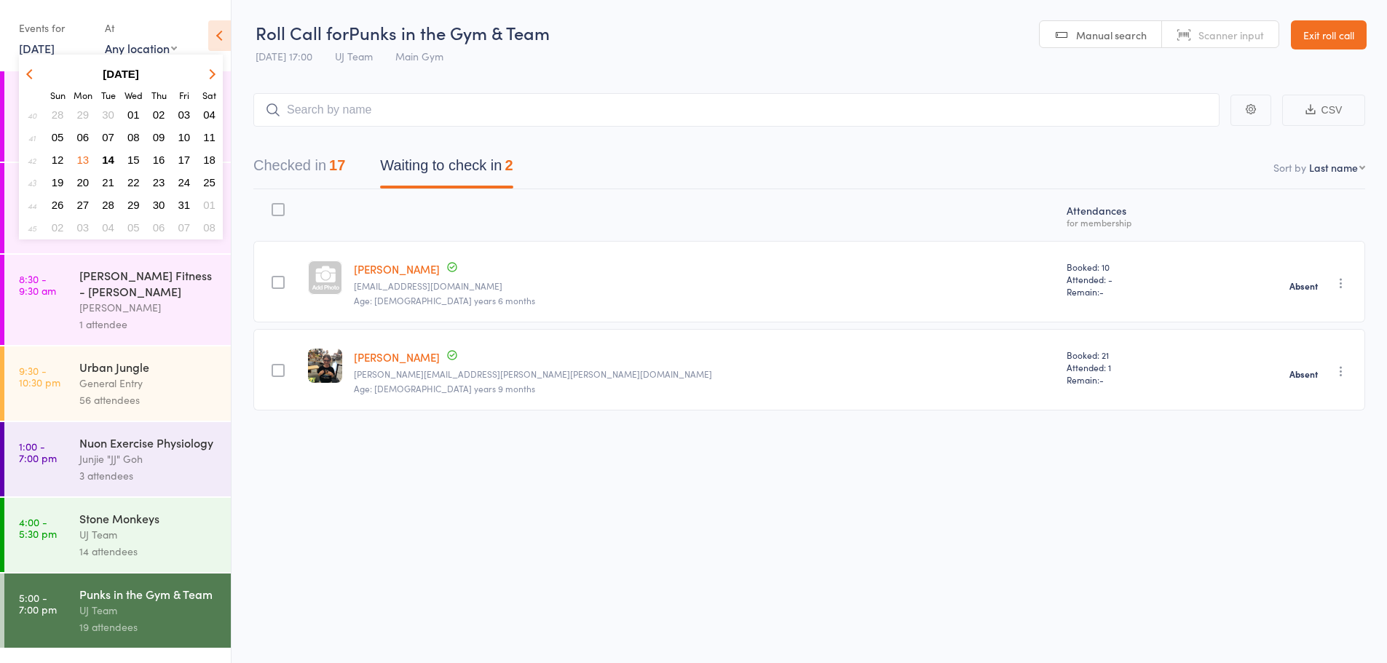
click at [103, 157] on span "14" at bounding box center [108, 160] width 12 height 12
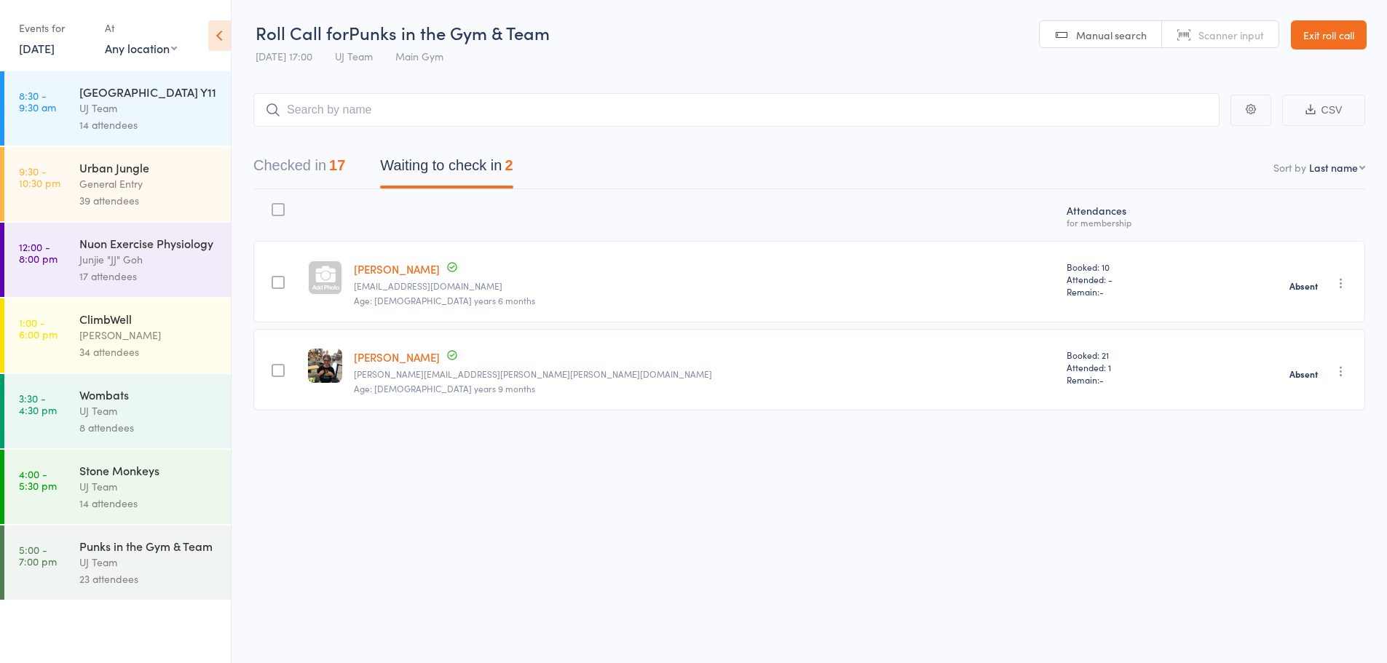
click at [114, 590] on div "Punks in the Gym & Team UJ Team 23 attendees" at bounding box center [154, 563] width 151 height 74
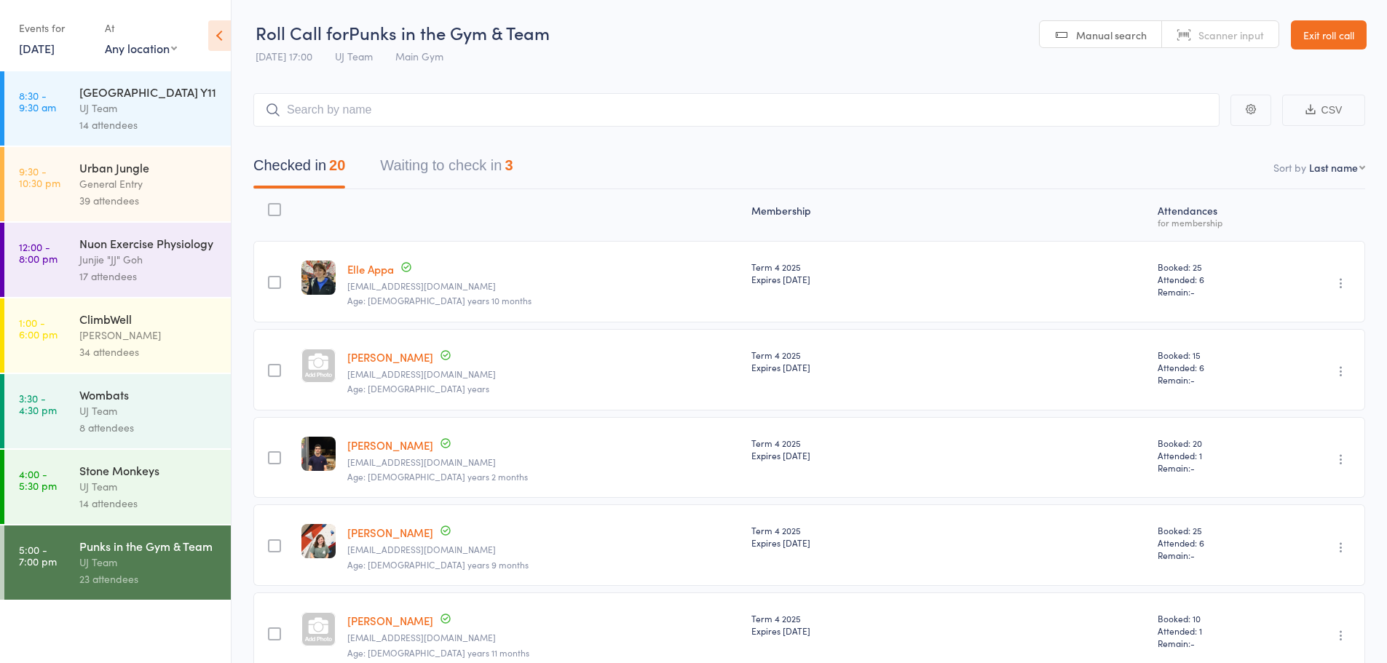
click at [451, 165] on button "Waiting to check in 3" at bounding box center [446, 169] width 132 height 39
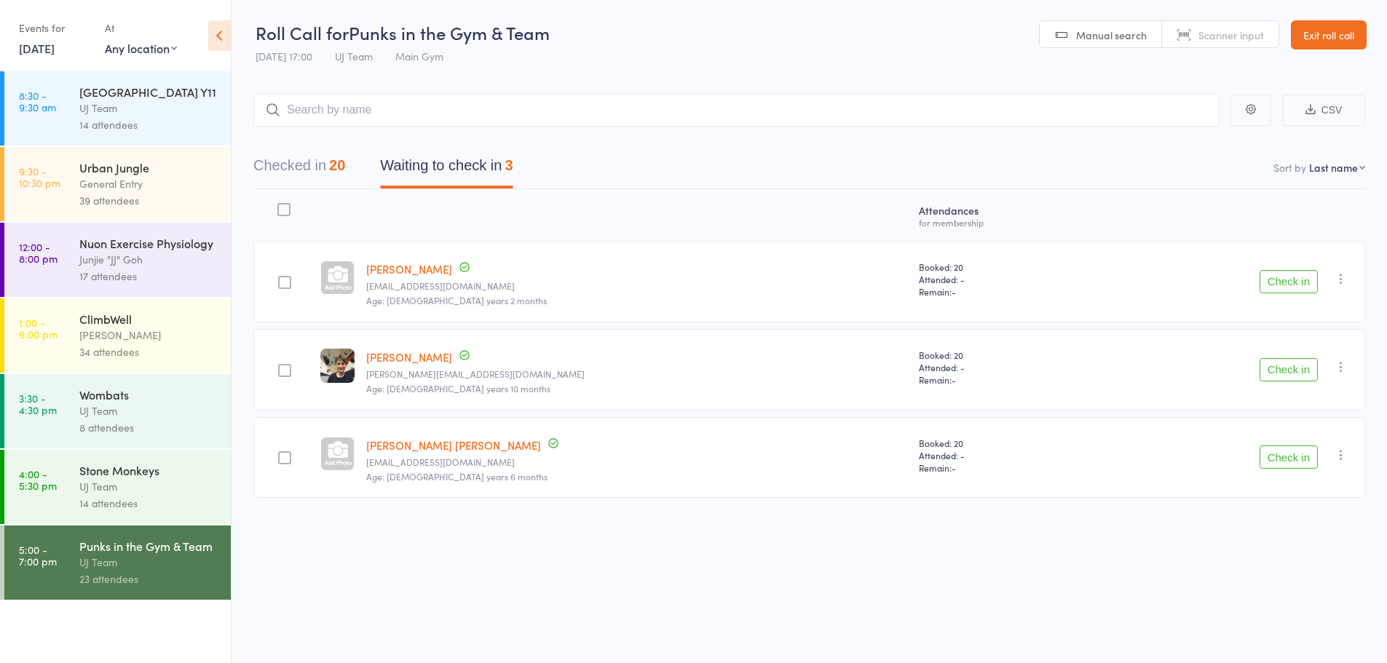
click at [287, 158] on button "Checked in 20" at bounding box center [299, 169] width 92 height 39
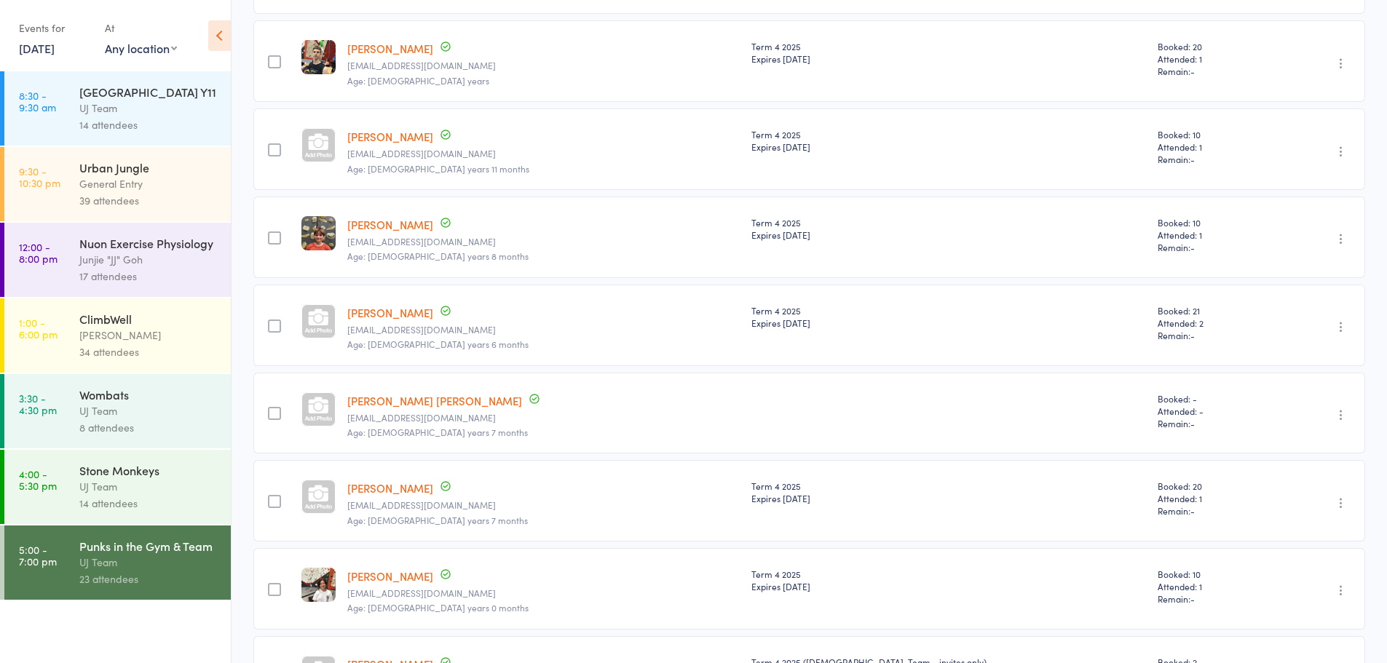
scroll to position [1249, 0]
